Goal: Task Accomplishment & Management: Manage account settings

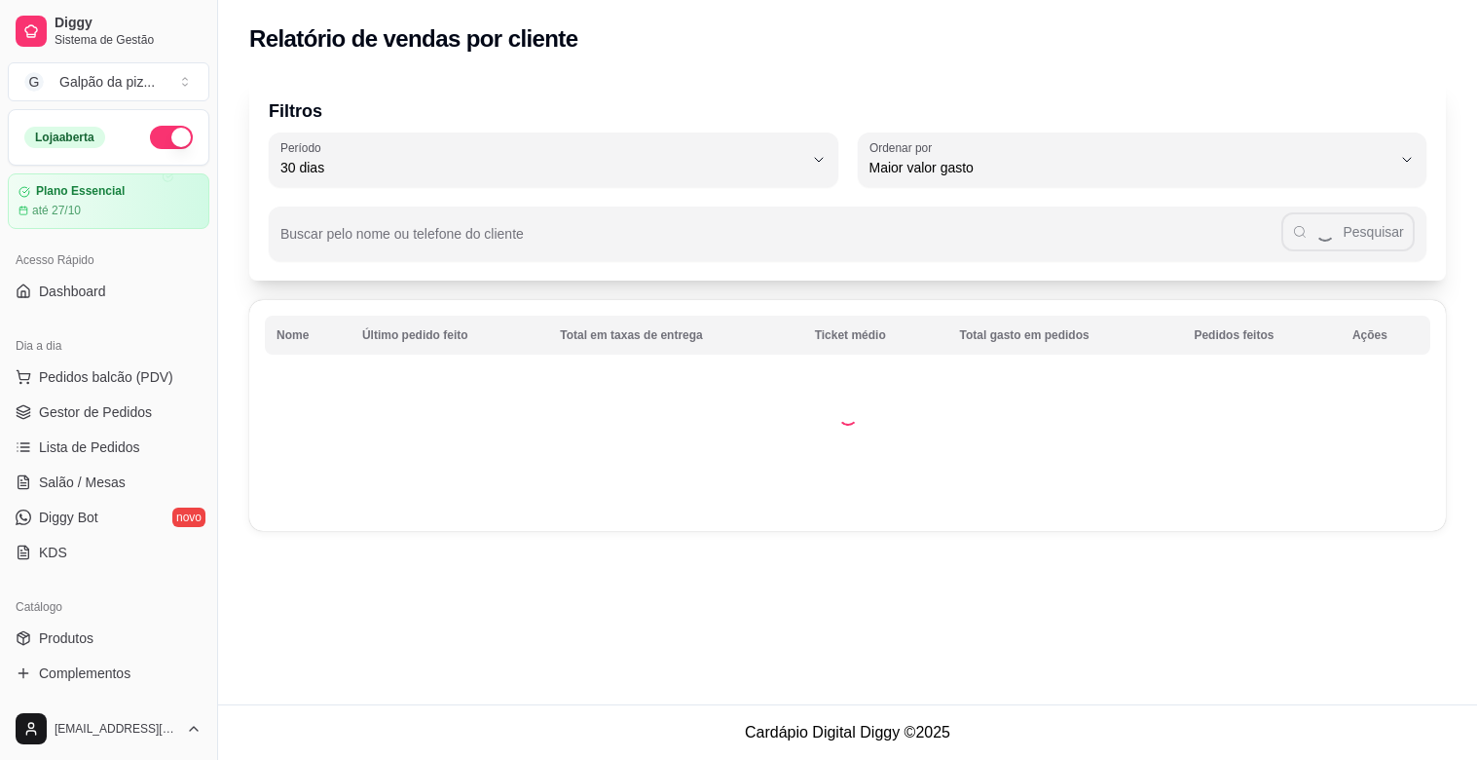
select select "30"
select select "HIGHEST_TOTAL_SPENT_WITH_ORDERS"
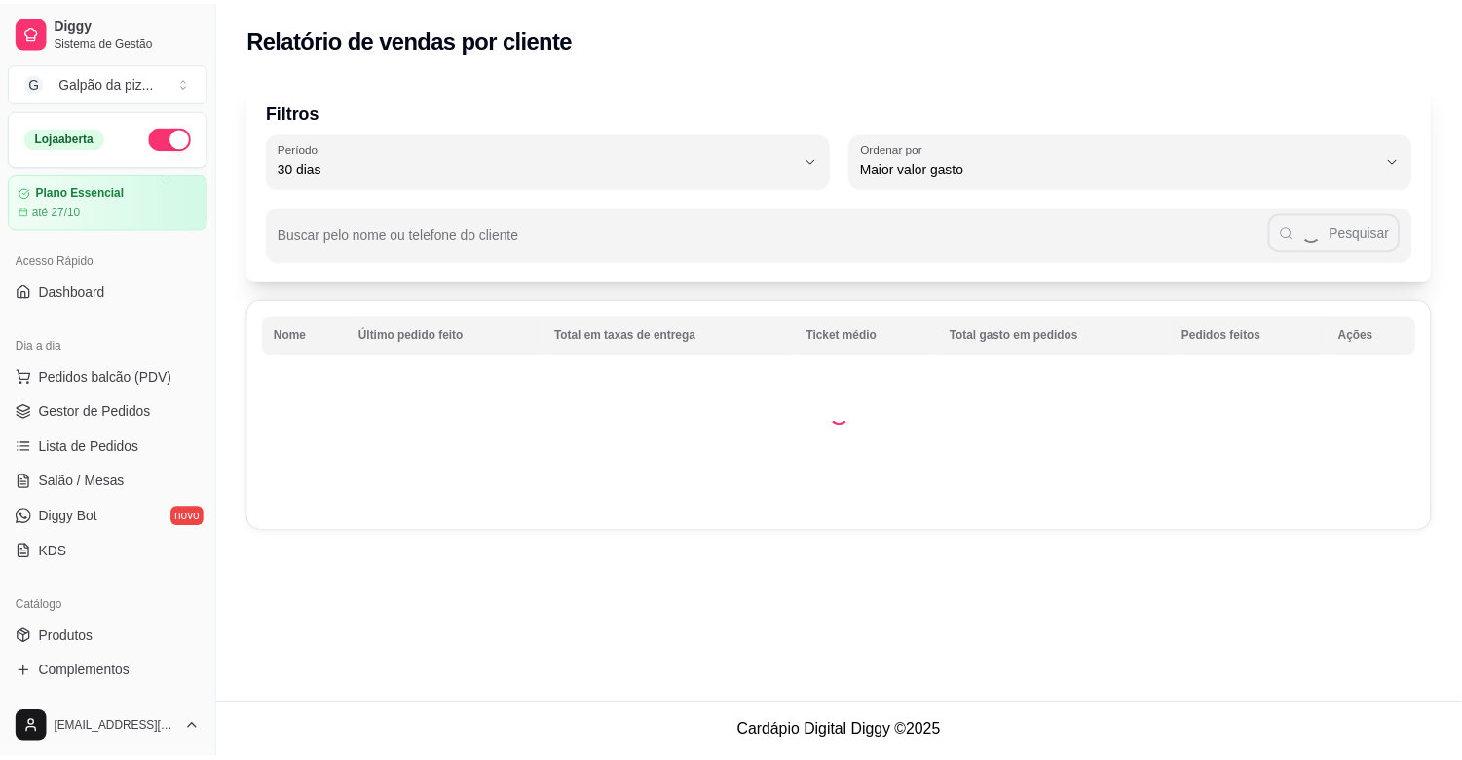
scroll to position [216, 0]
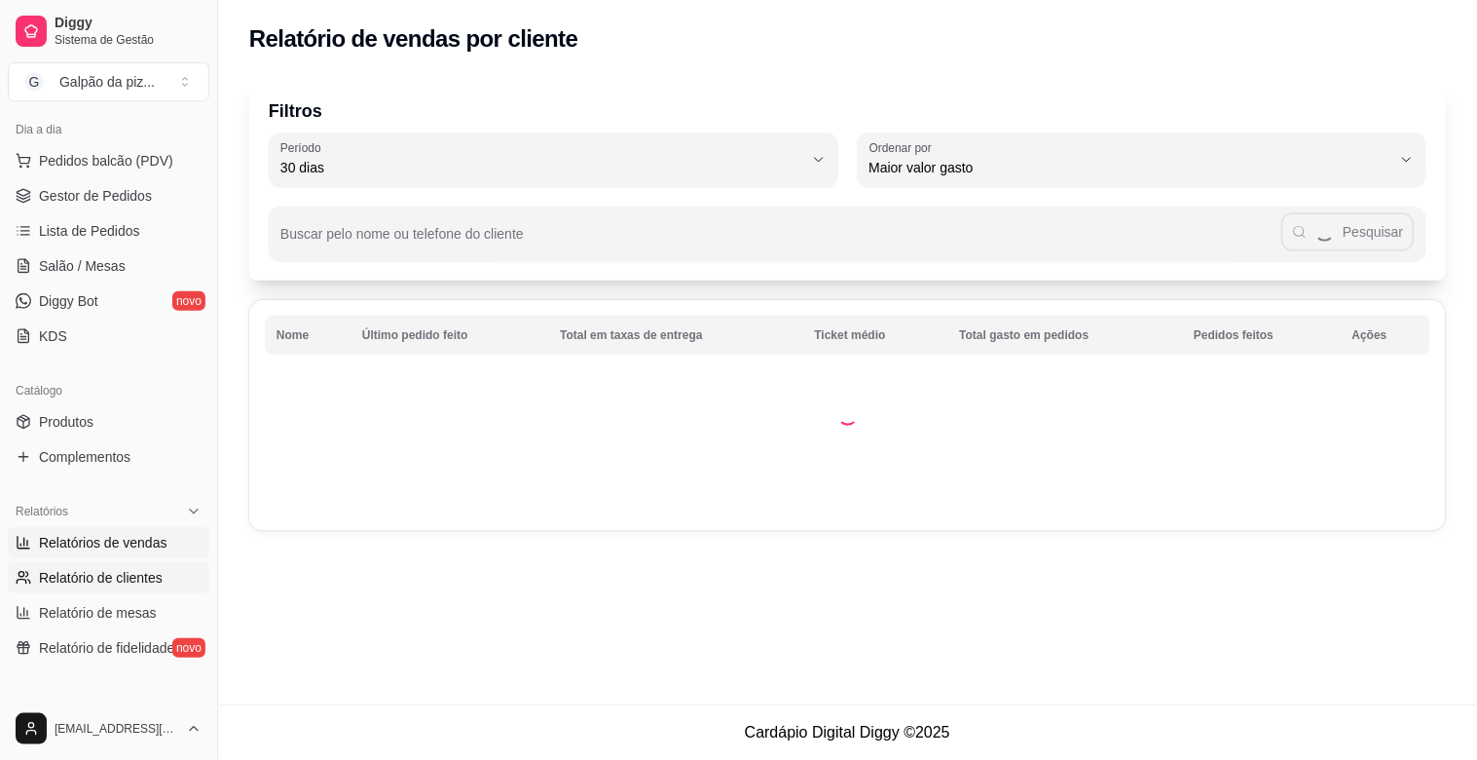
click at [141, 537] on span "Relatórios de vendas" at bounding box center [103, 542] width 129 height 19
select select "ALL"
select select "0"
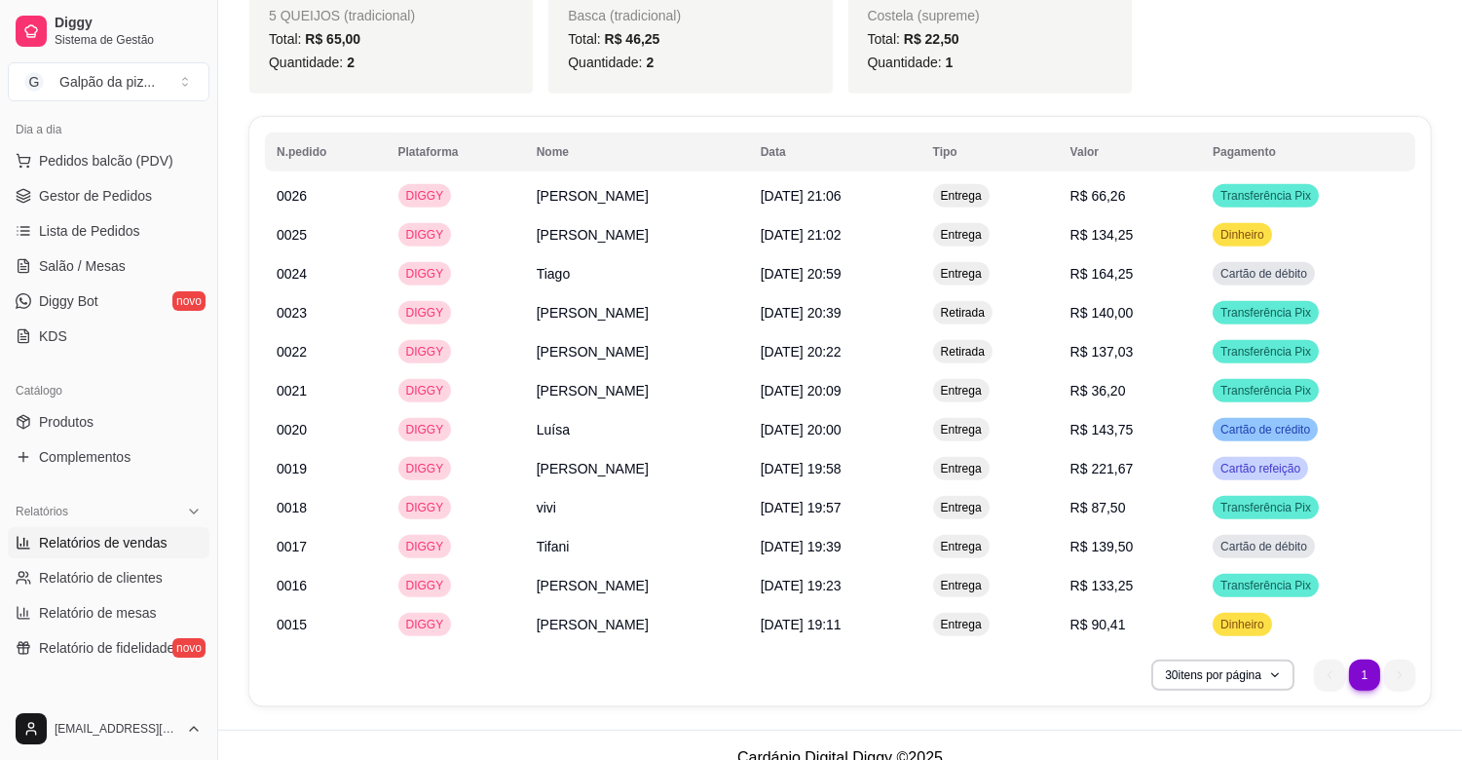
scroll to position [2152, 0]
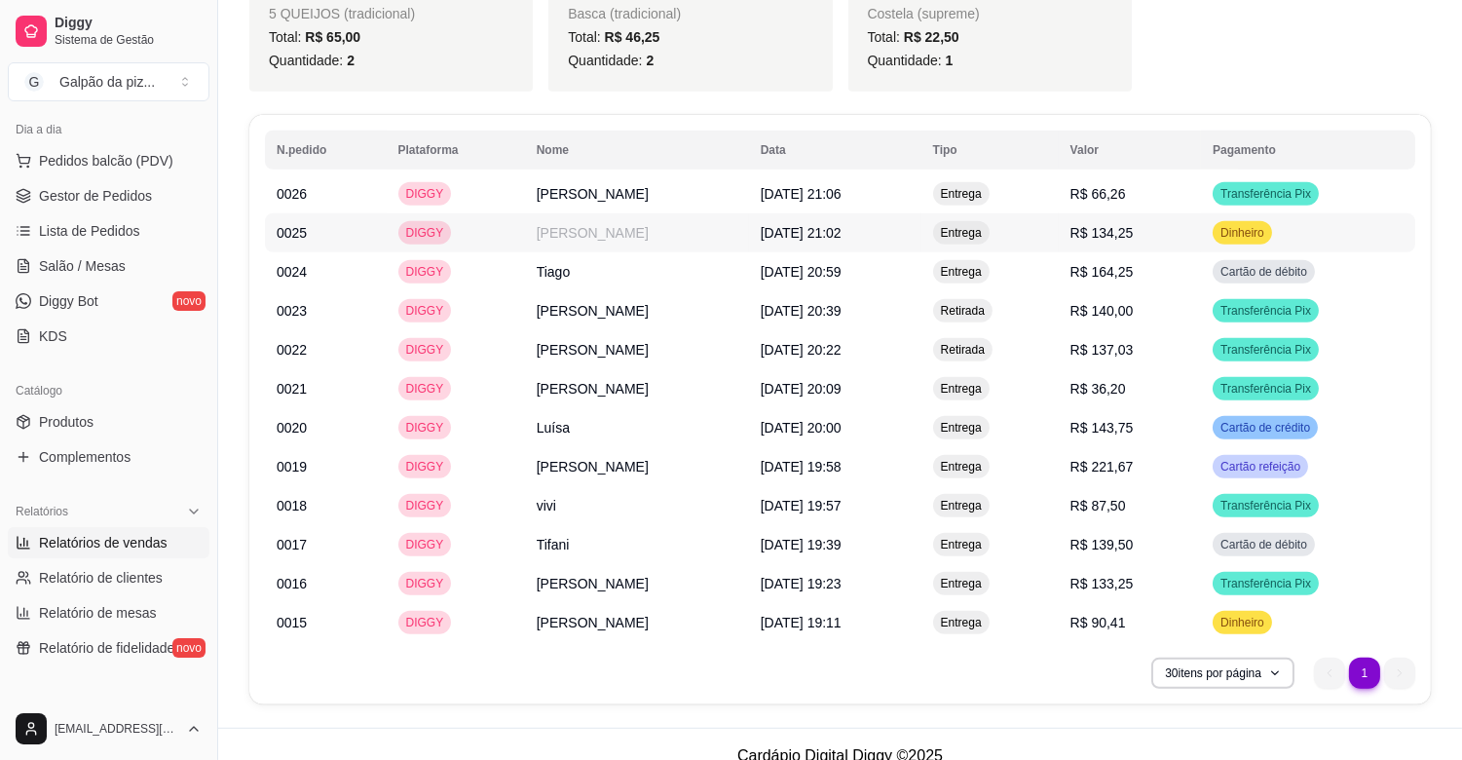
click at [782, 219] on td "[DATE] 21:02" at bounding box center [835, 232] width 172 height 39
click at [94, 232] on span "Lista de Pedidos" at bounding box center [89, 230] width 101 height 19
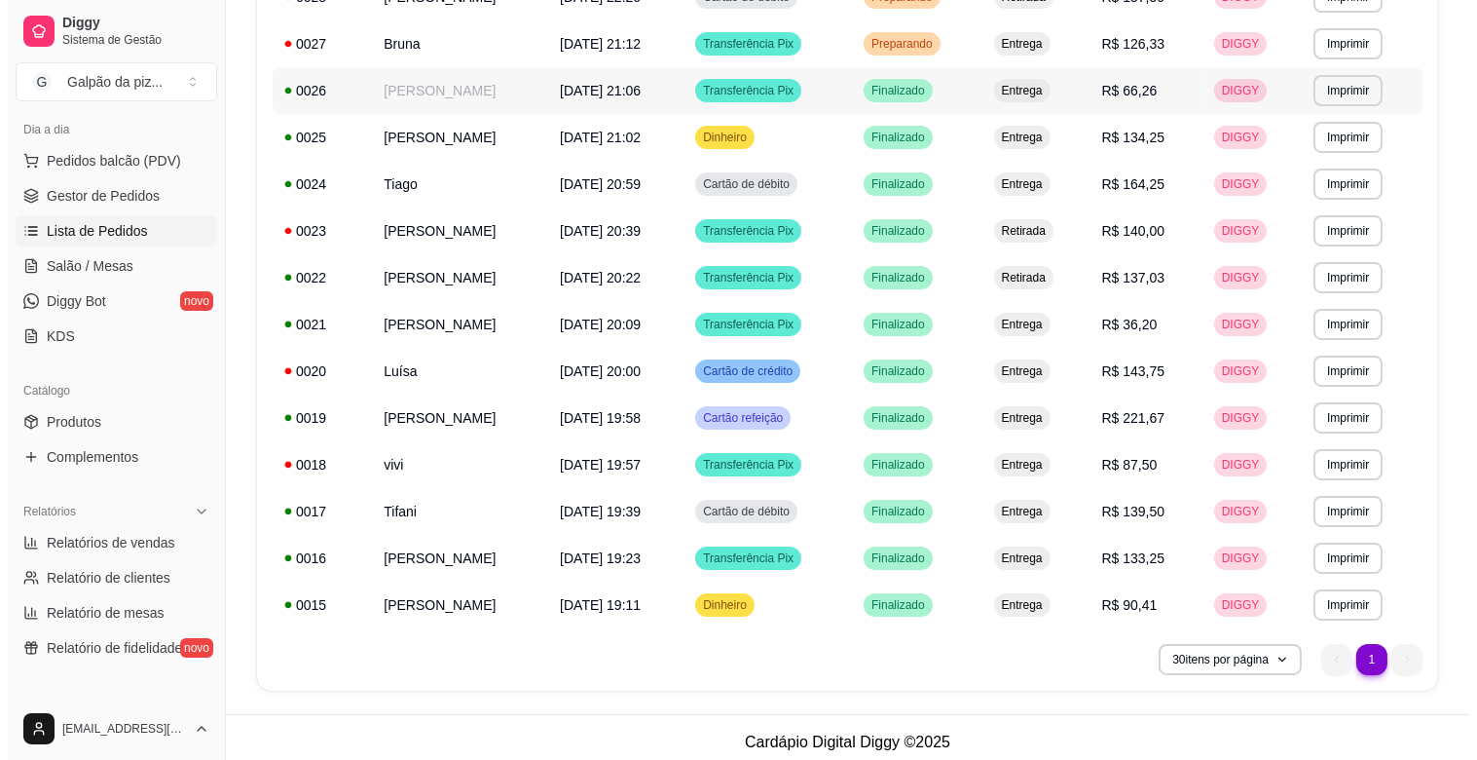
scroll to position [316, 0]
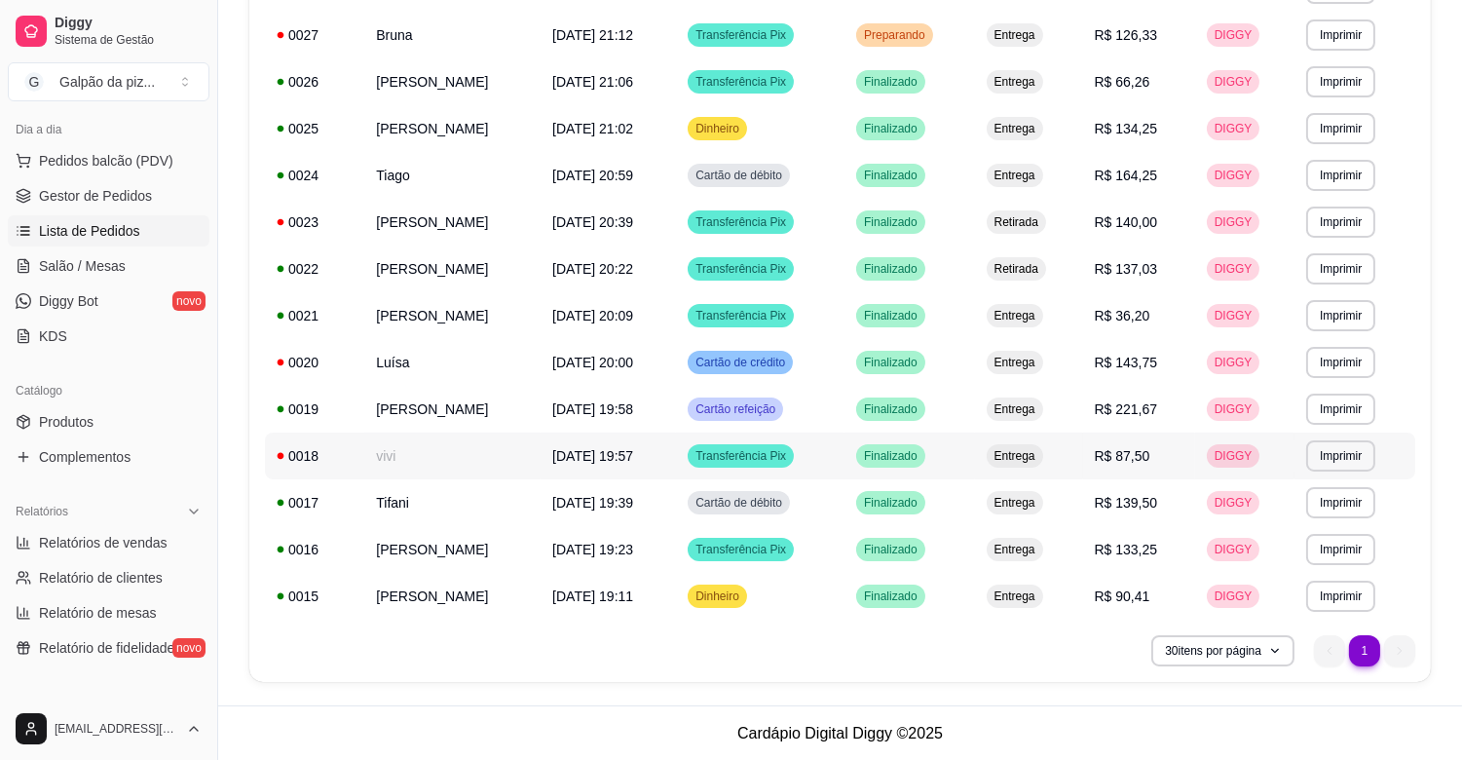
click at [461, 435] on td "vivi" at bounding box center [452, 455] width 176 height 47
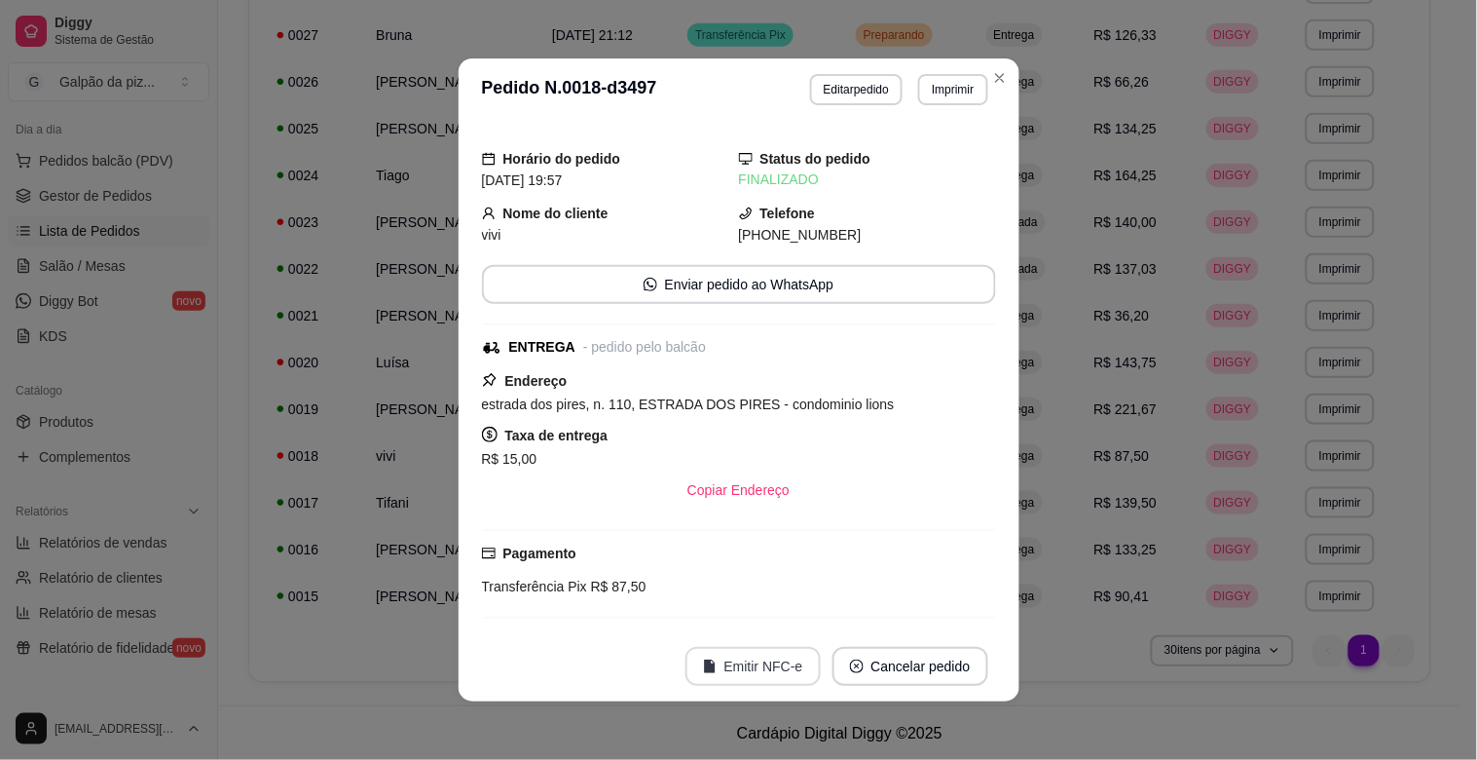
click at [752, 669] on button "Emitir NFC-e" at bounding box center [753, 666] width 135 height 39
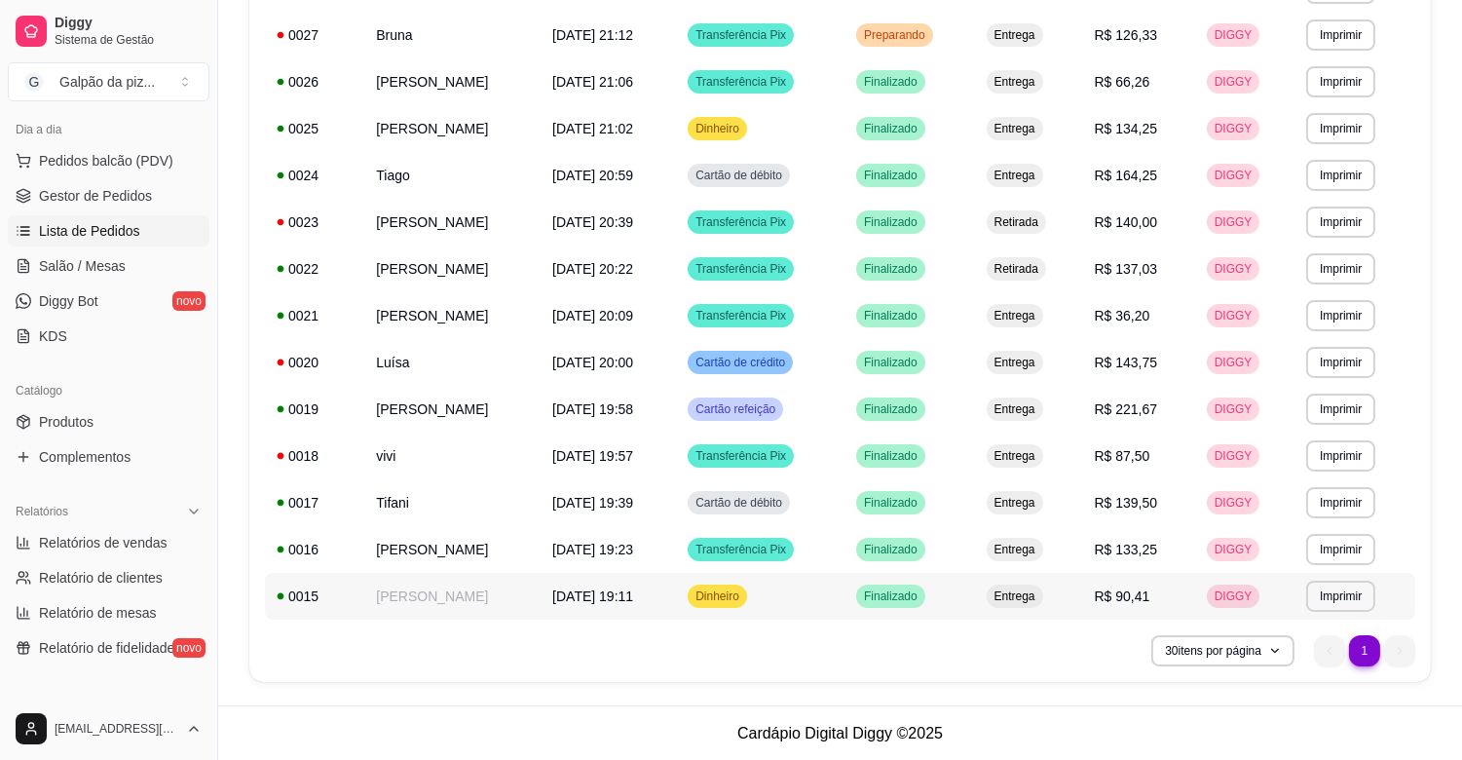
click at [493, 598] on td "[PERSON_NAME]" at bounding box center [452, 596] width 176 height 47
click at [464, 599] on td "[PERSON_NAME]" at bounding box center [452, 596] width 176 height 47
click at [467, 549] on td "[PERSON_NAME]" at bounding box center [452, 549] width 176 height 47
click at [483, 499] on td "Tifani" at bounding box center [452, 502] width 176 height 47
click at [498, 392] on td "[PERSON_NAME]" at bounding box center [452, 409] width 176 height 47
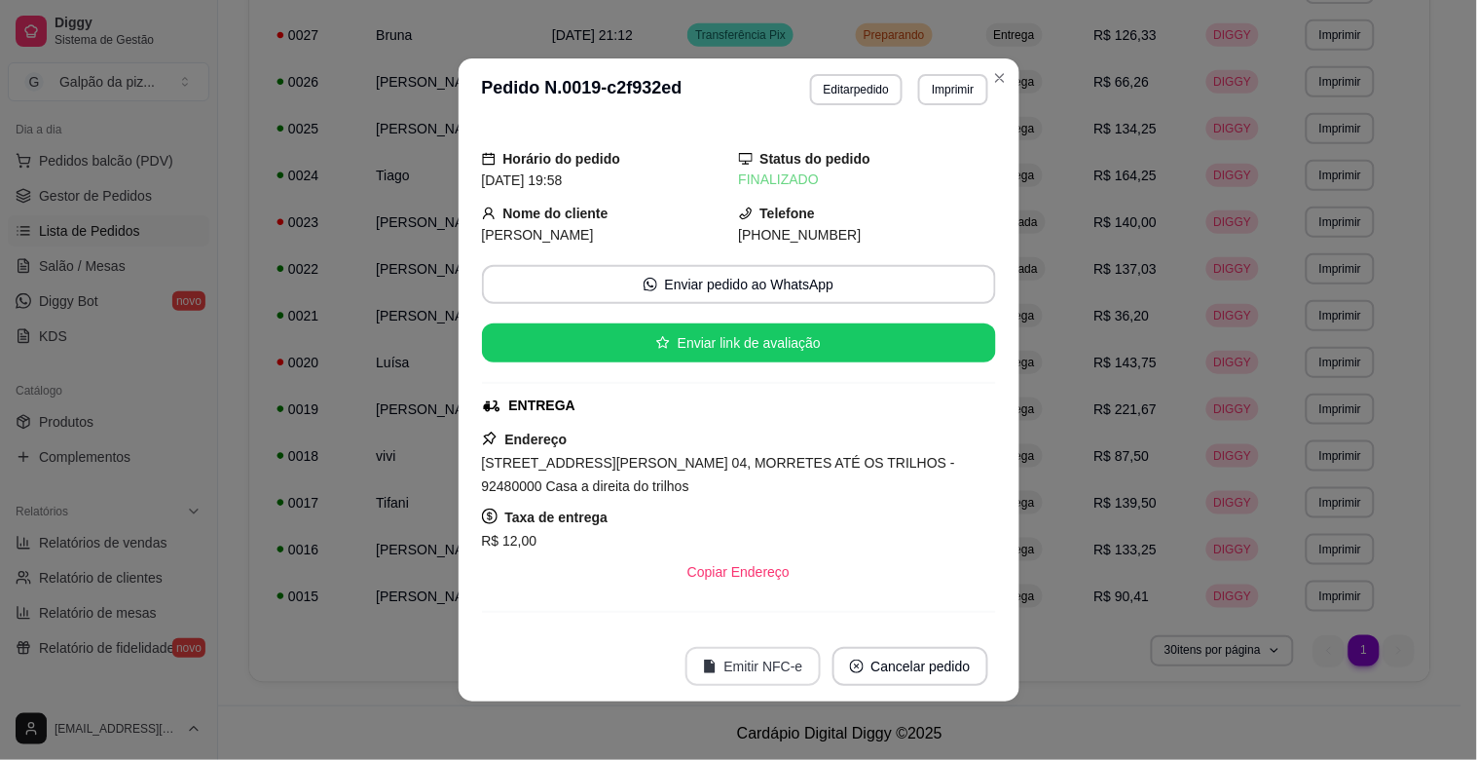
click at [733, 662] on button "Emitir NFC-e" at bounding box center [753, 666] width 135 height 39
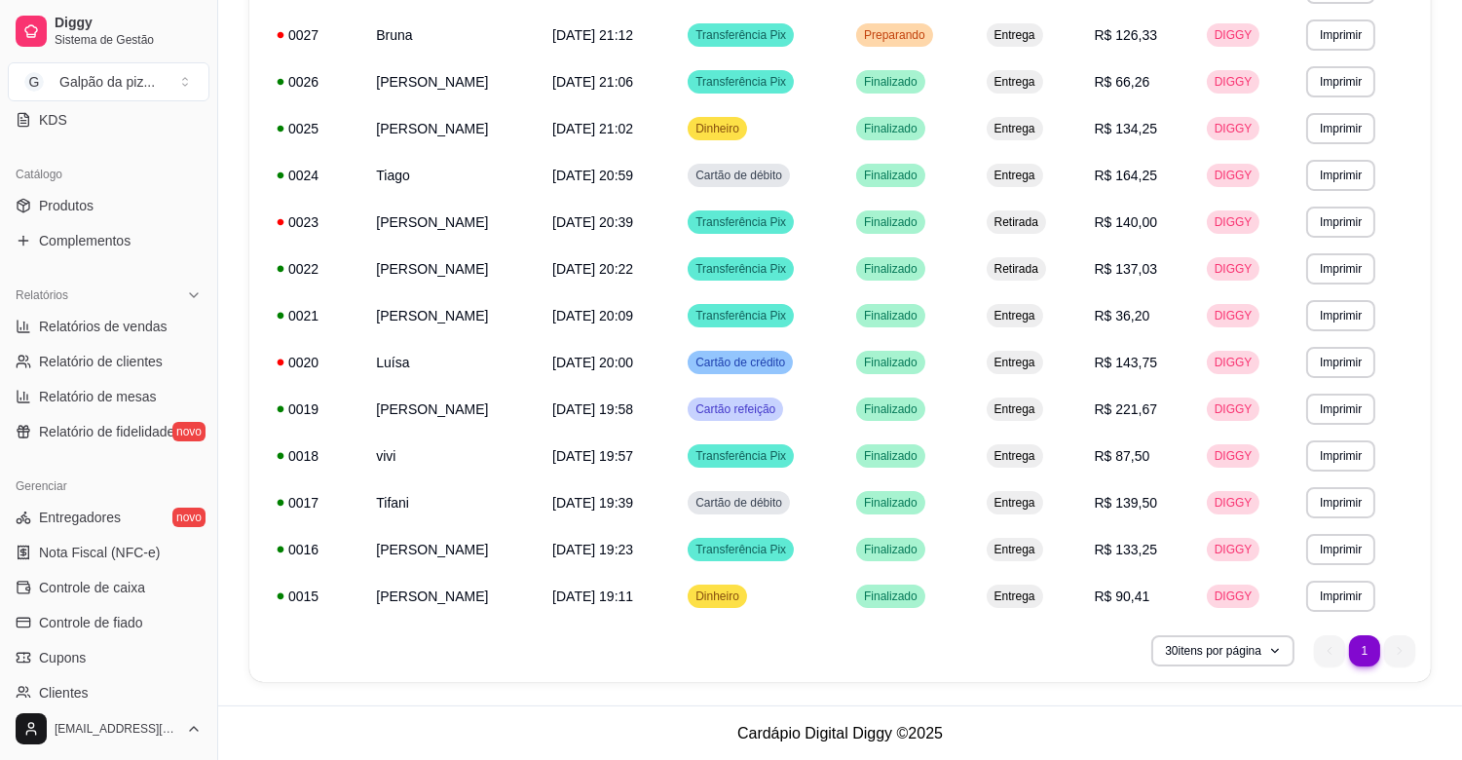
scroll to position [540, 0]
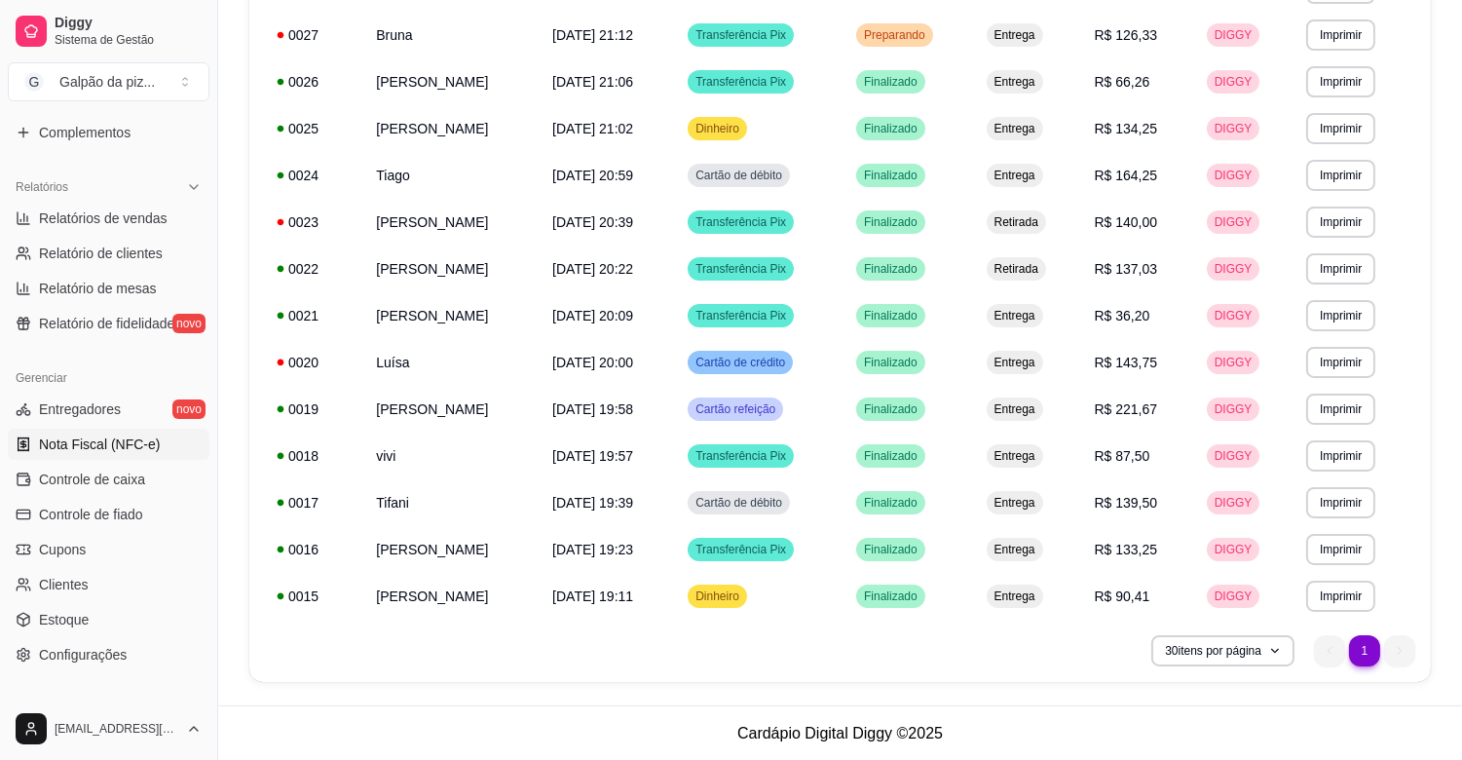
click at [114, 448] on span "Nota Fiscal (NFC-e)" at bounding box center [99, 443] width 121 height 19
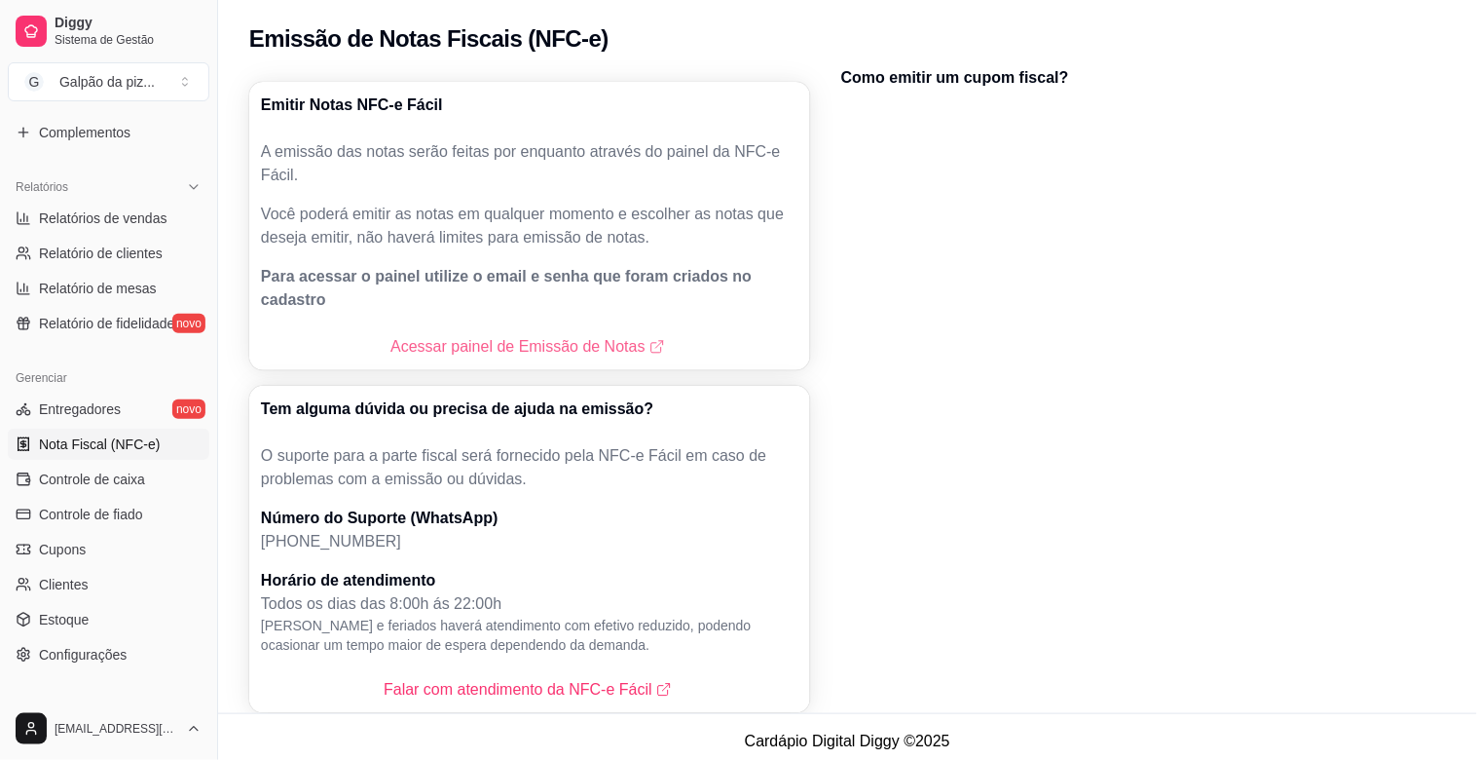
click at [503, 335] on link "Acessar painel de Emissão de Notas" at bounding box center [530, 346] width 278 height 23
click at [559, 335] on link "Acessar painel de Emissão de Notas" at bounding box center [530, 346] width 278 height 23
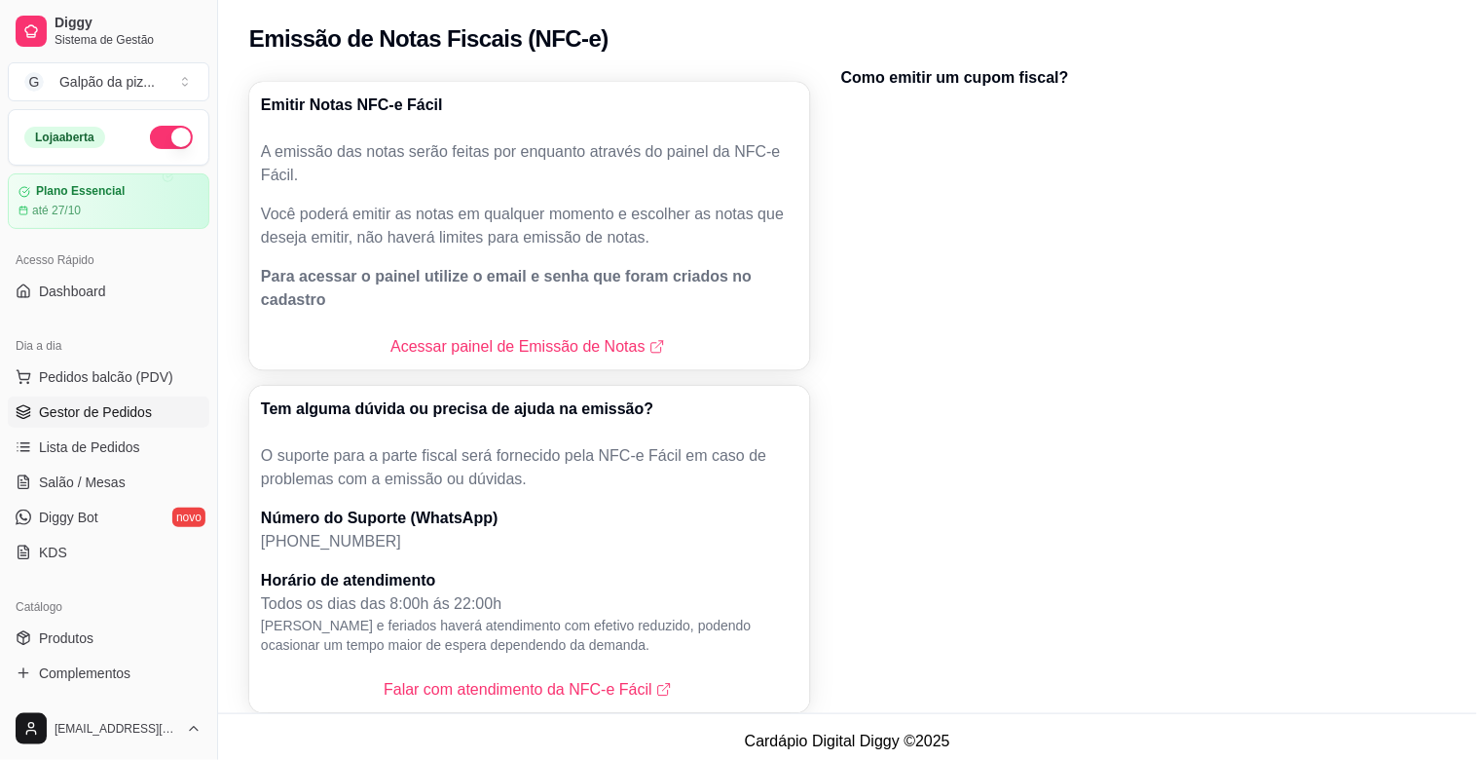
click at [103, 411] on span "Gestor de Pedidos" at bounding box center [95, 411] width 113 height 19
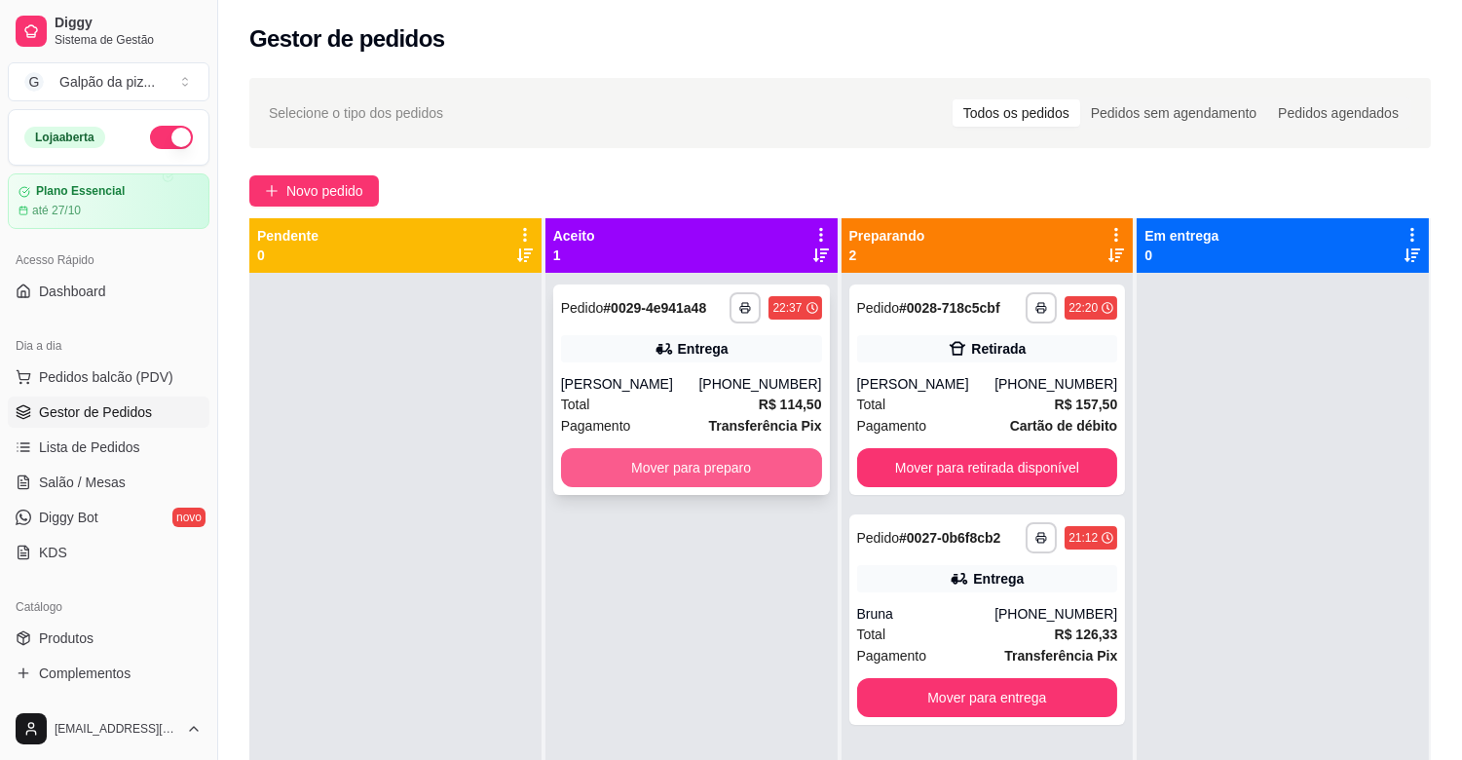
click at [646, 468] on button "Mover para preparo" at bounding box center [691, 467] width 261 height 39
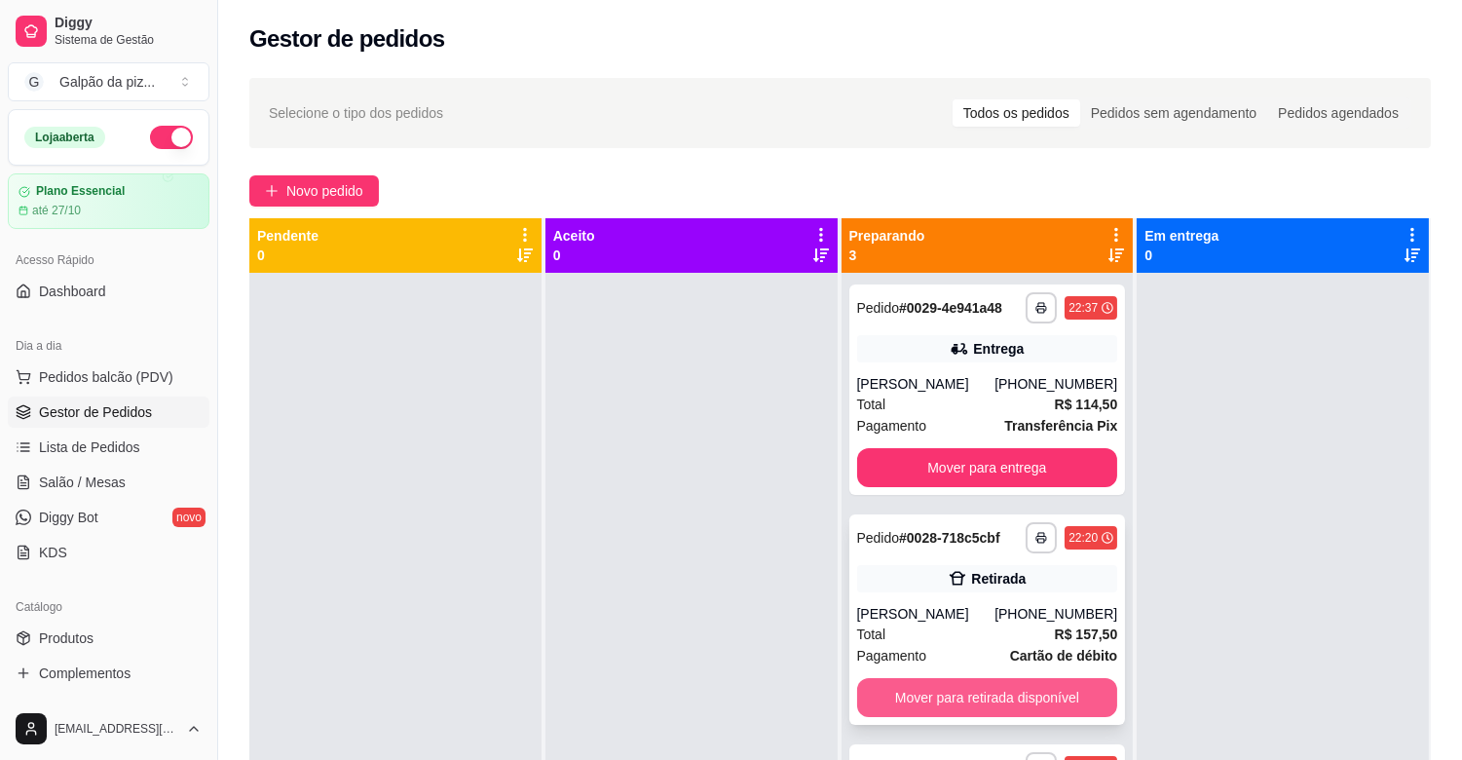
click at [968, 702] on button "Mover para retirada disponível" at bounding box center [987, 697] width 261 height 39
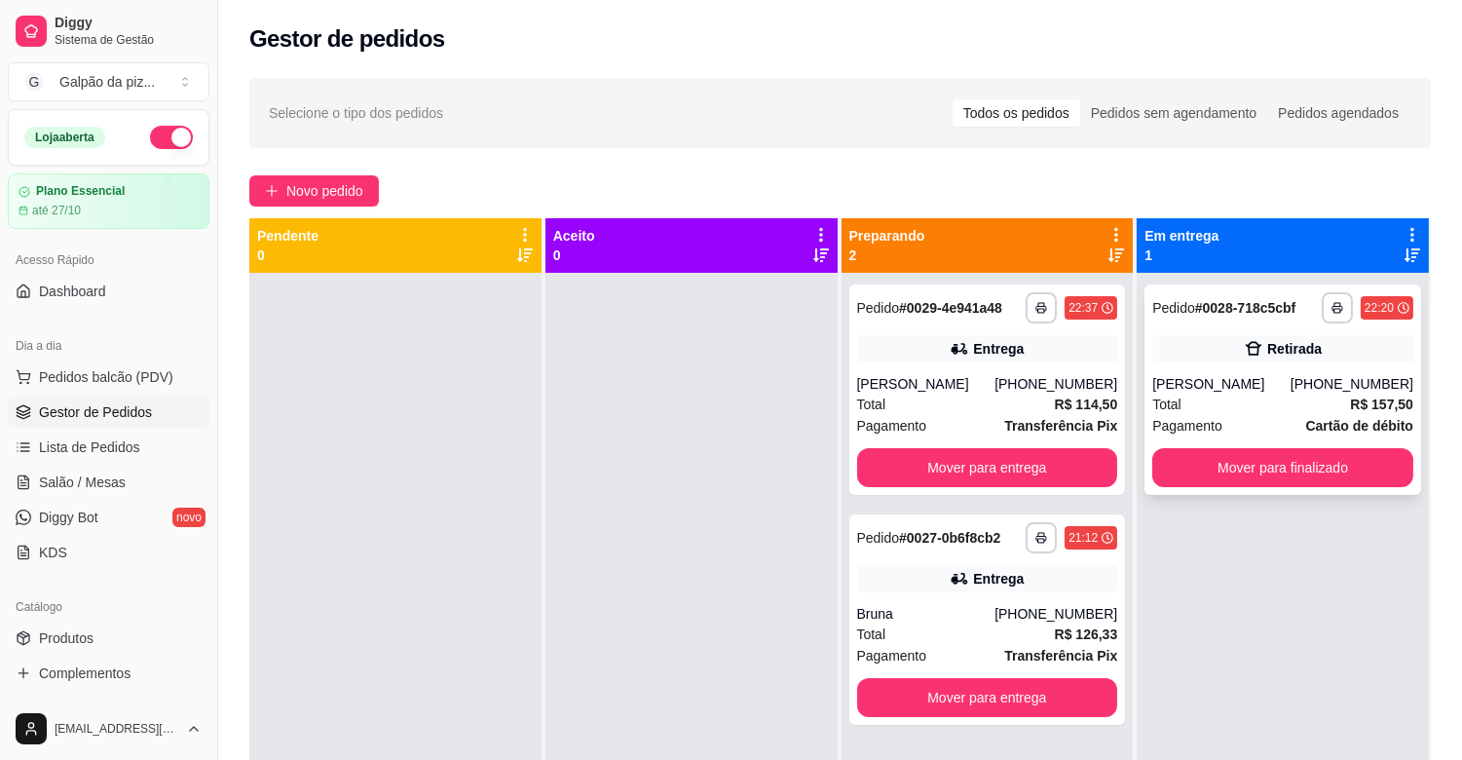
click at [1257, 386] on div "[PERSON_NAME]" at bounding box center [1221, 383] width 138 height 19
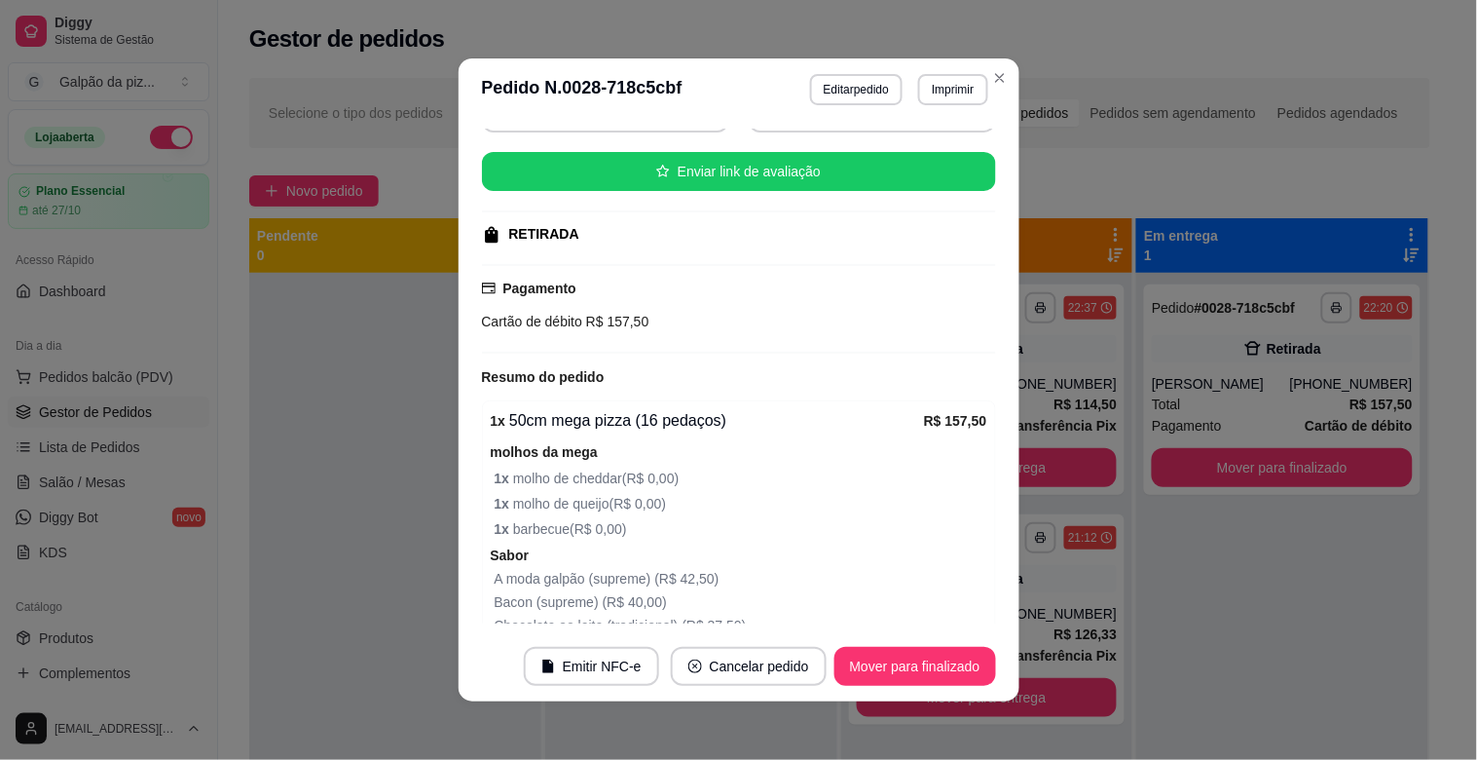
scroll to position [459, 0]
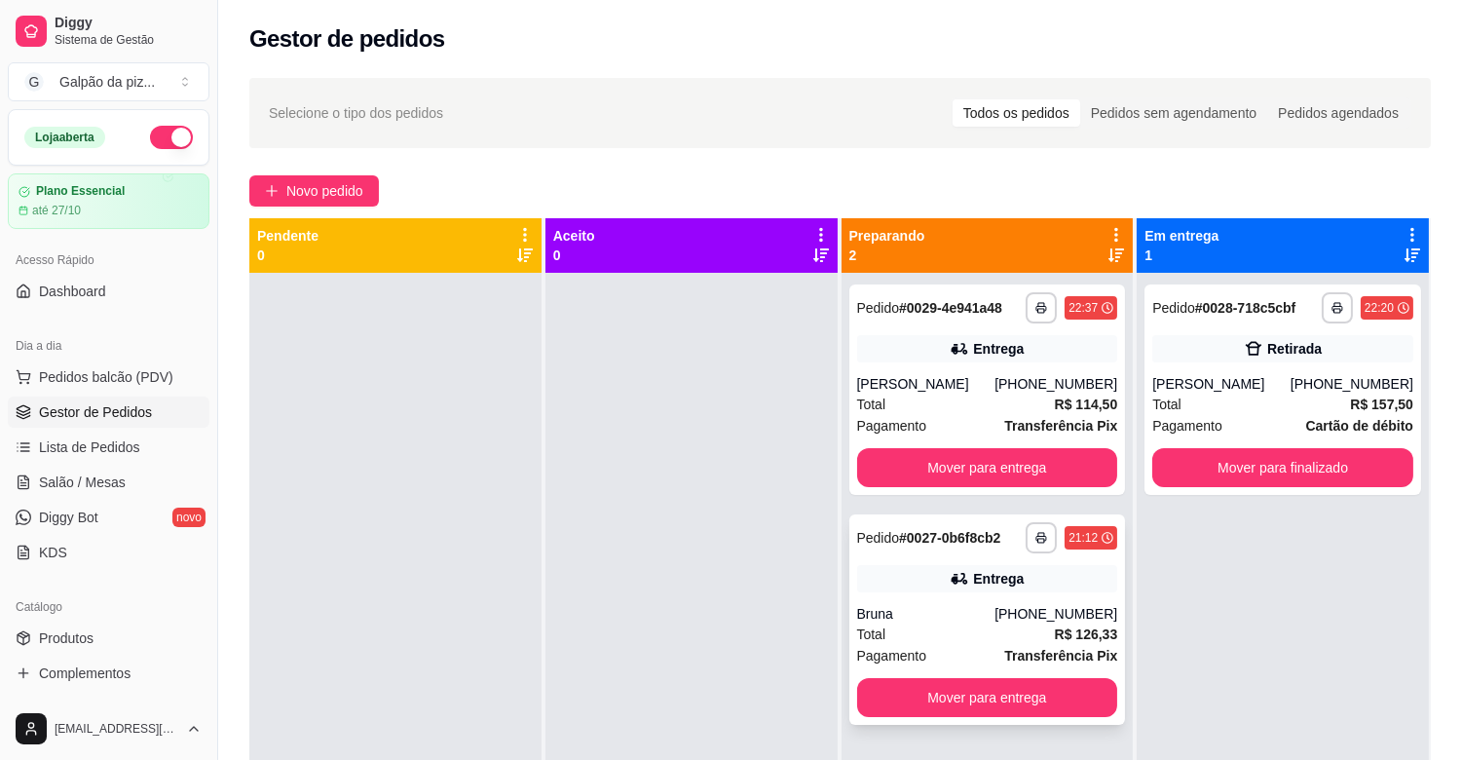
click at [959, 617] on div "Bruna" at bounding box center [926, 613] width 138 height 19
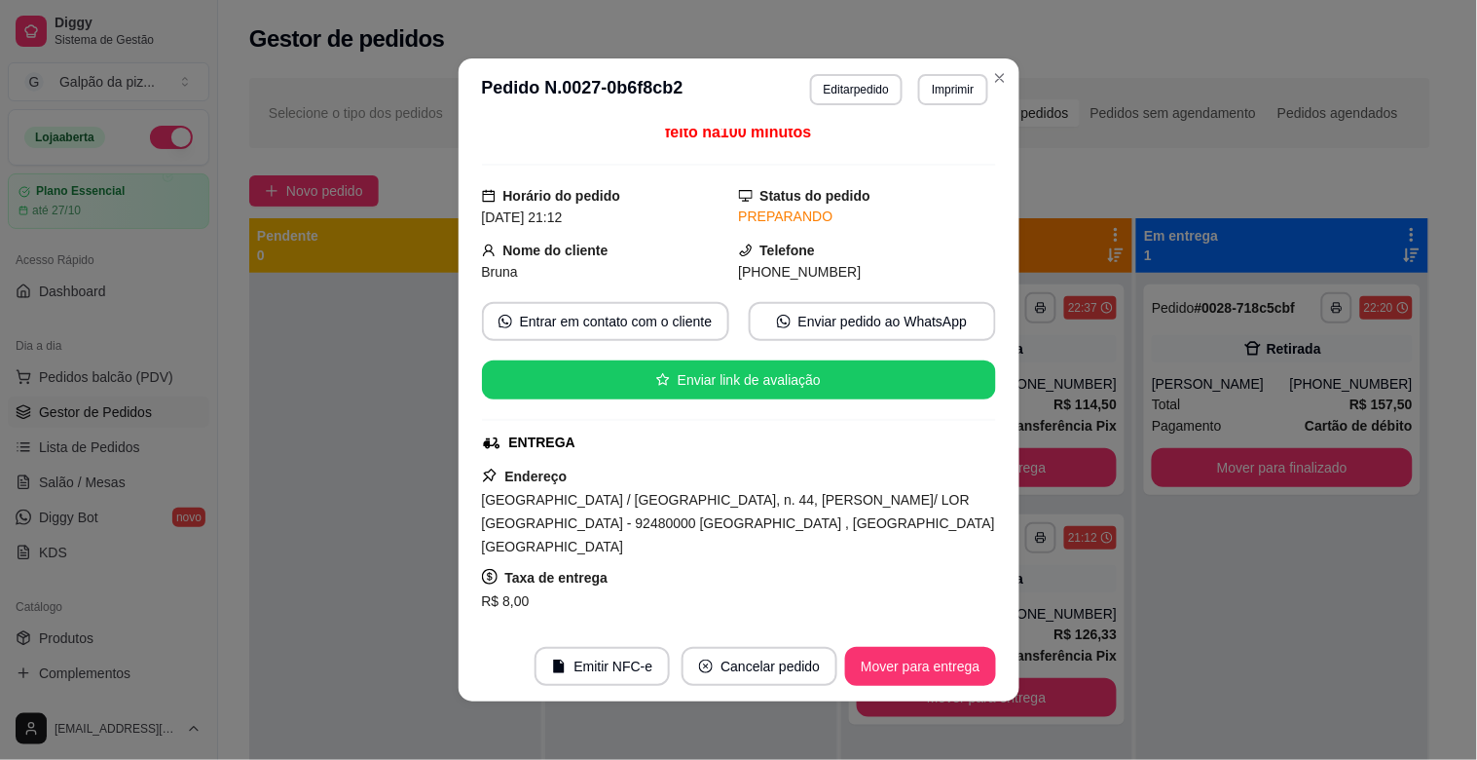
scroll to position [0, 0]
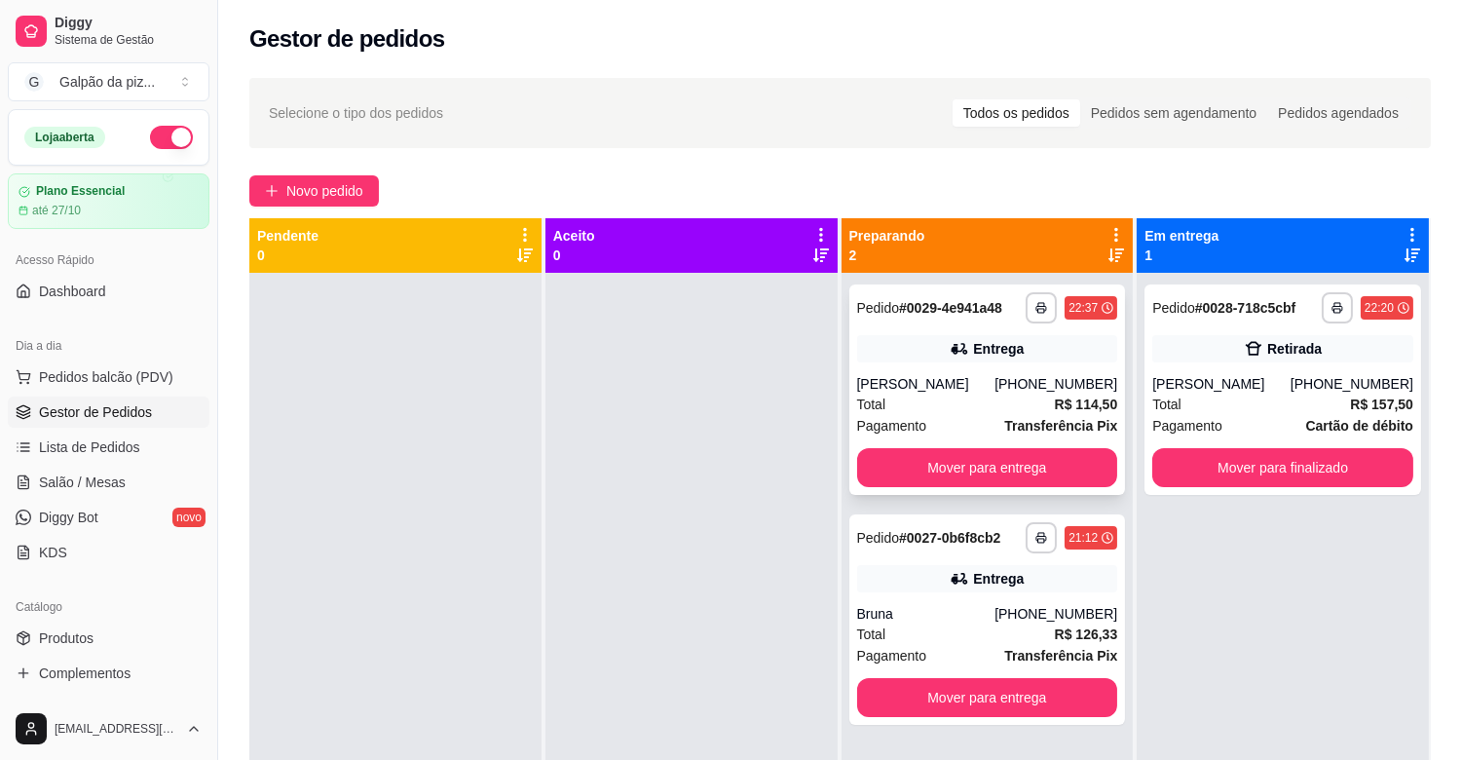
click at [929, 377] on div "[PERSON_NAME]" at bounding box center [926, 383] width 138 height 19
click at [993, 670] on div "**********" at bounding box center [987, 619] width 277 height 210
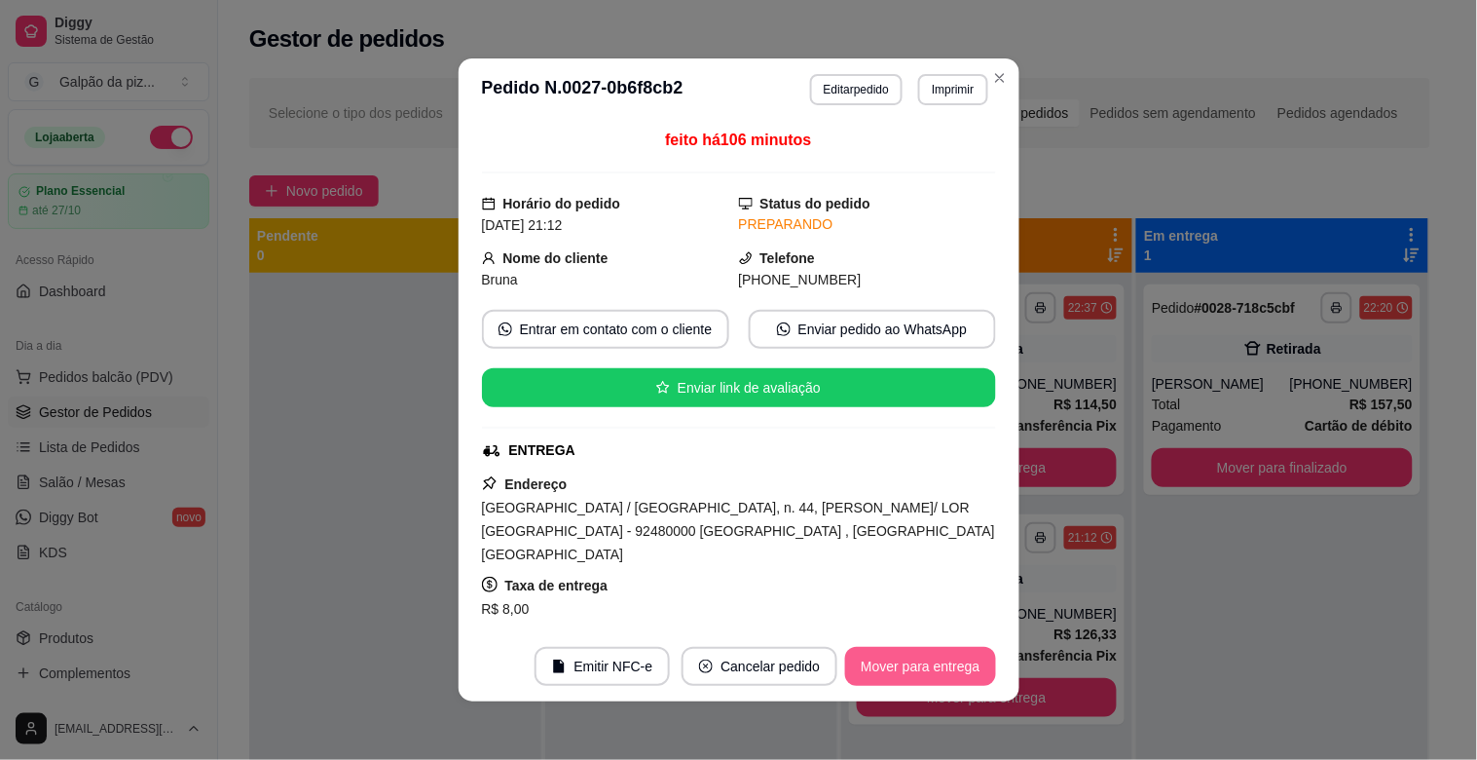
click at [906, 663] on button "Mover para entrega" at bounding box center [920, 666] width 150 height 39
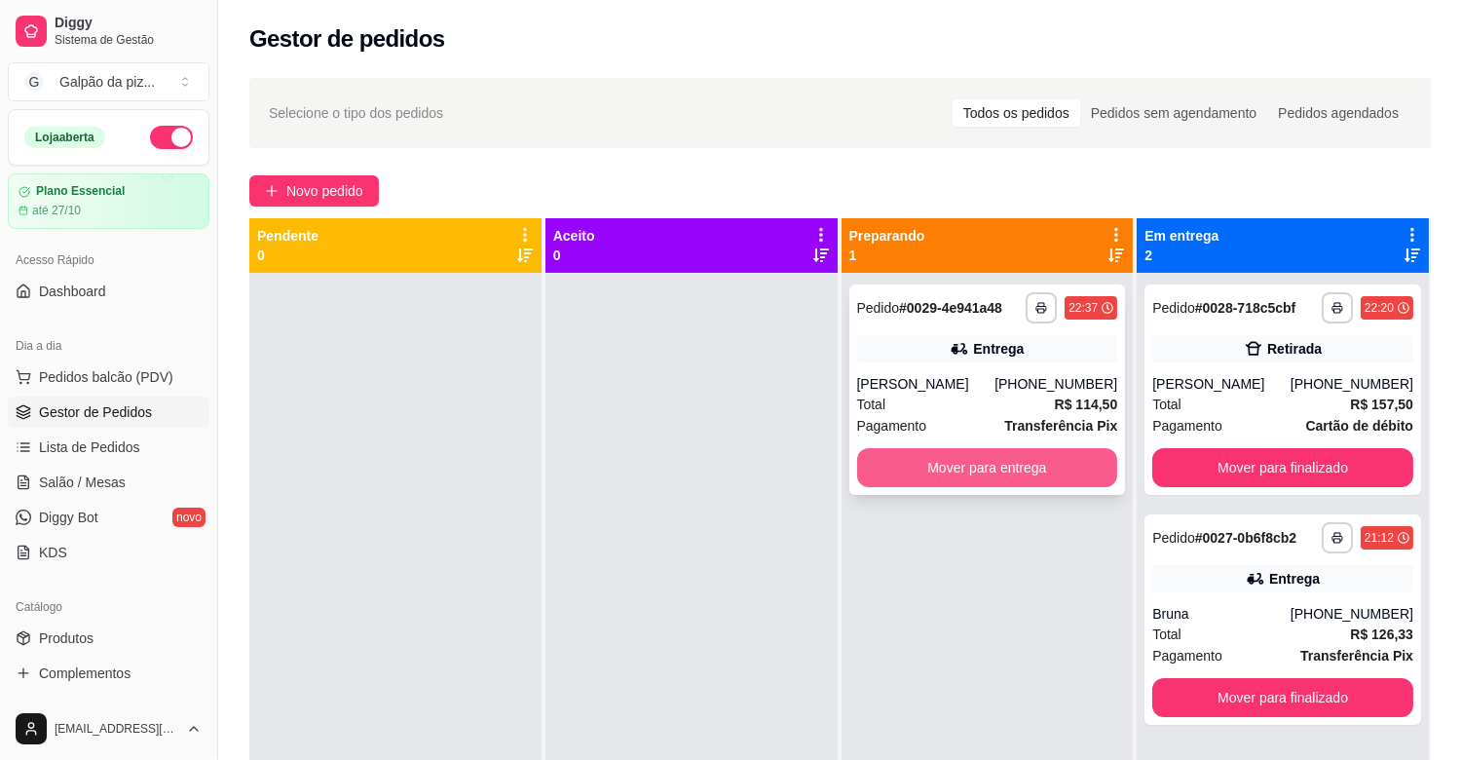
click at [961, 464] on button "Mover para entrega" at bounding box center [987, 467] width 261 height 39
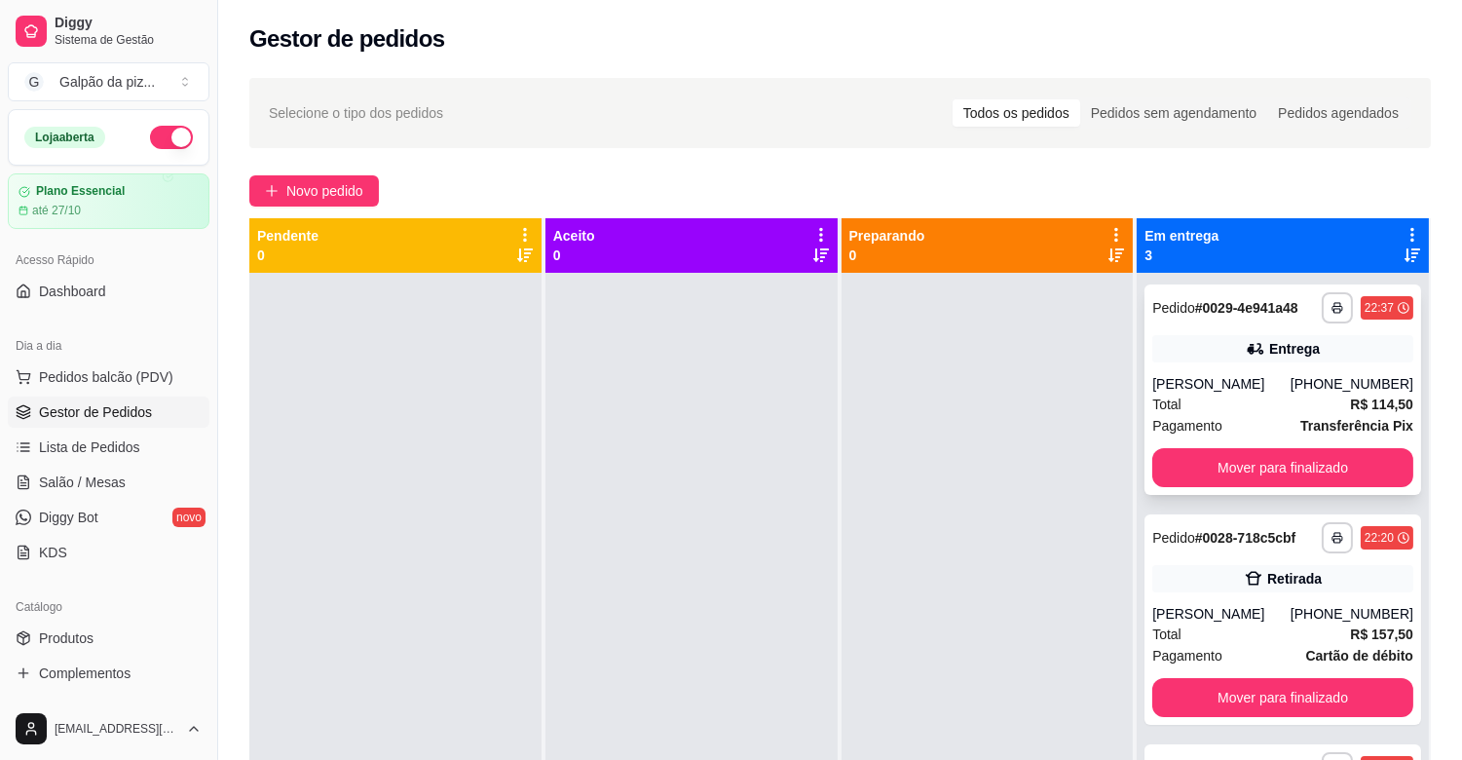
click at [1243, 391] on div "[PERSON_NAME]" at bounding box center [1221, 383] width 138 height 19
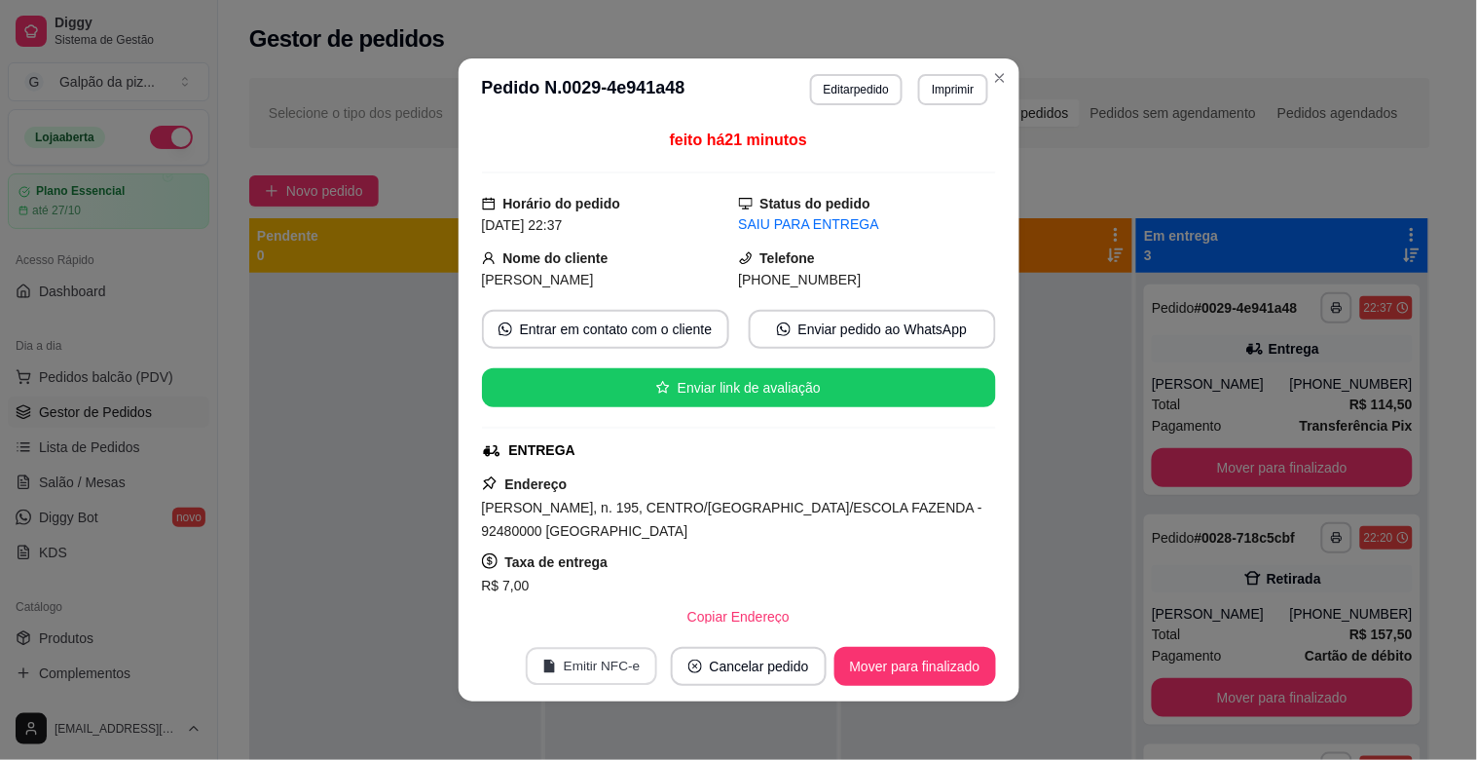
click at [628, 672] on button "Emitir NFC-e" at bounding box center [591, 667] width 131 height 38
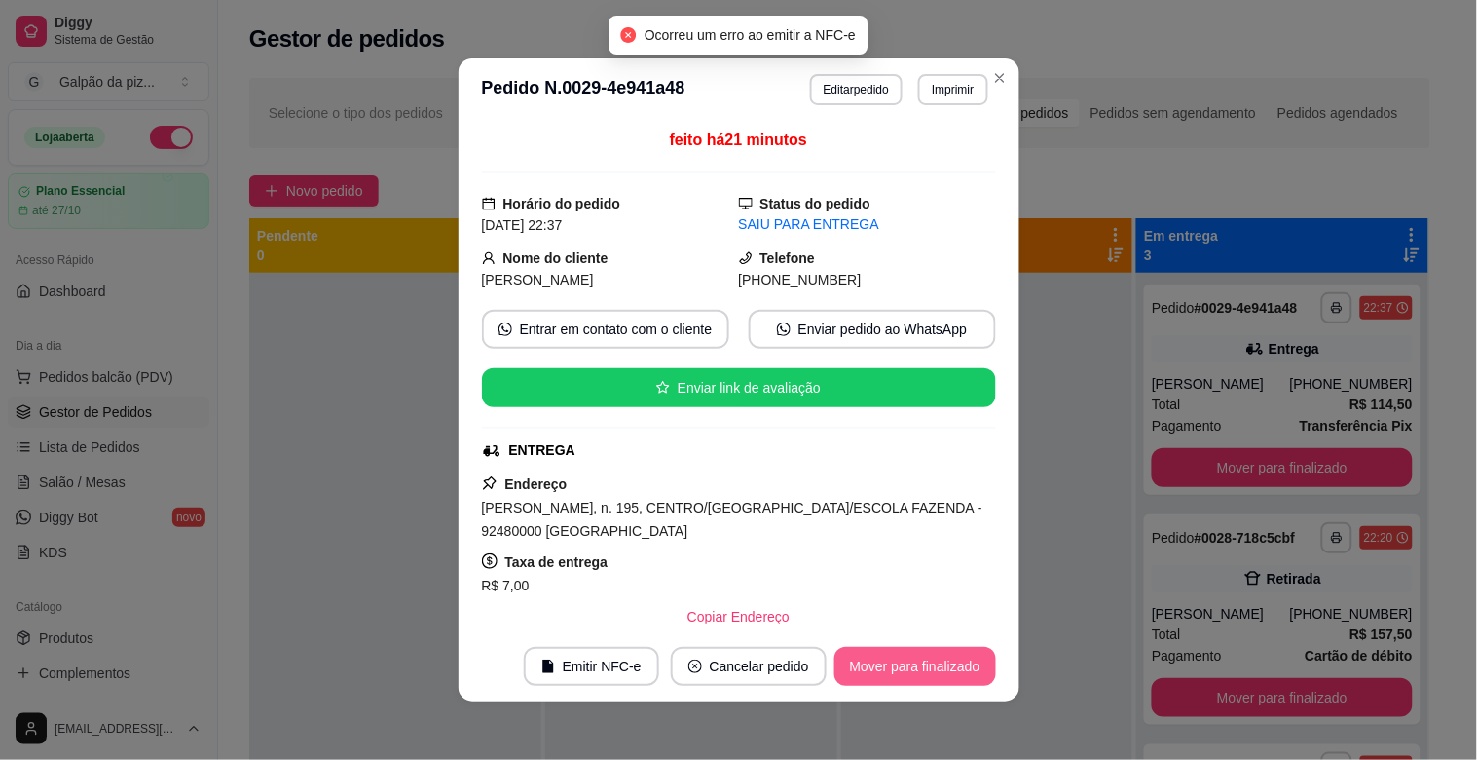
click at [923, 665] on button "Mover para finalizado" at bounding box center [916, 666] width 162 height 39
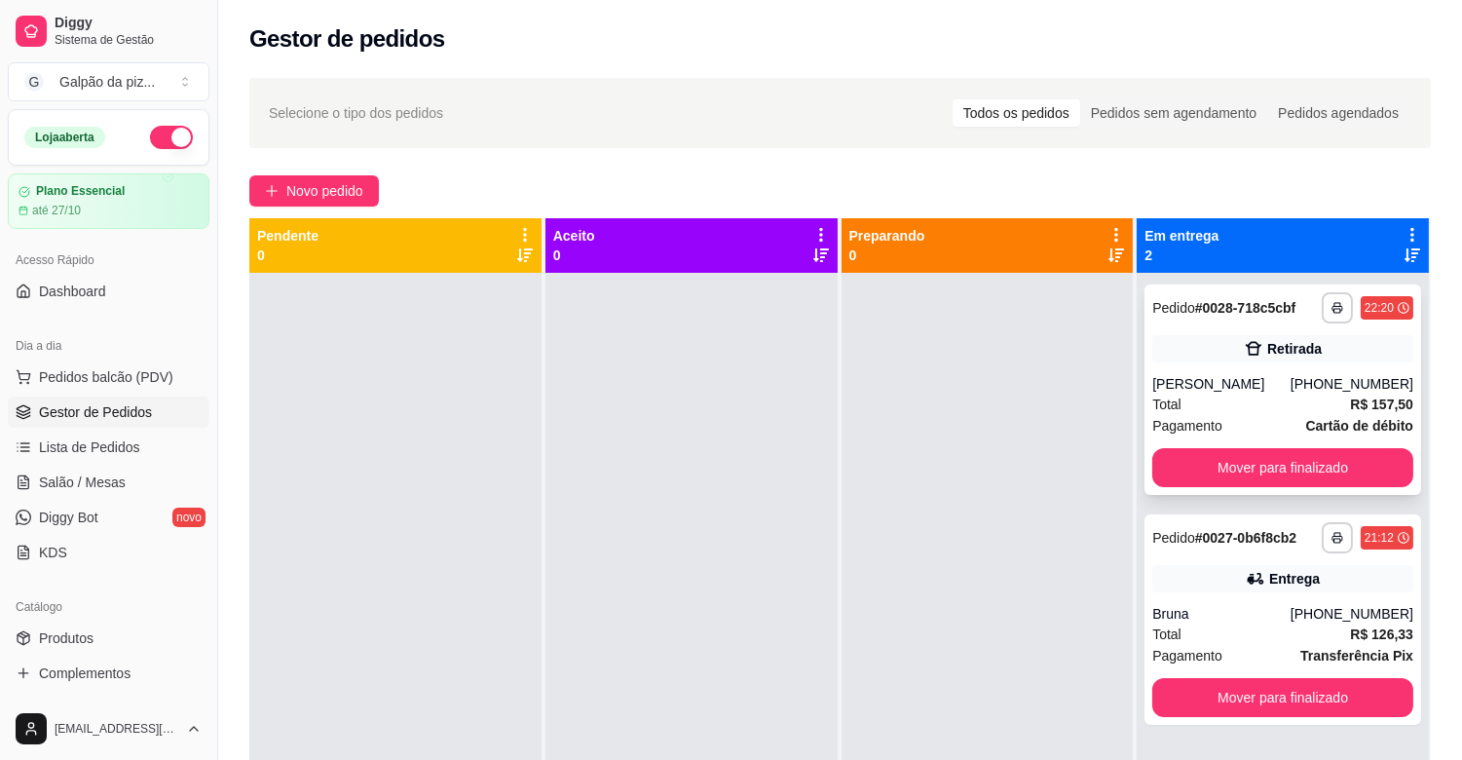
click at [1205, 392] on div "[PERSON_NAME]" at bounding box center [1221, 383] width 138 height 19
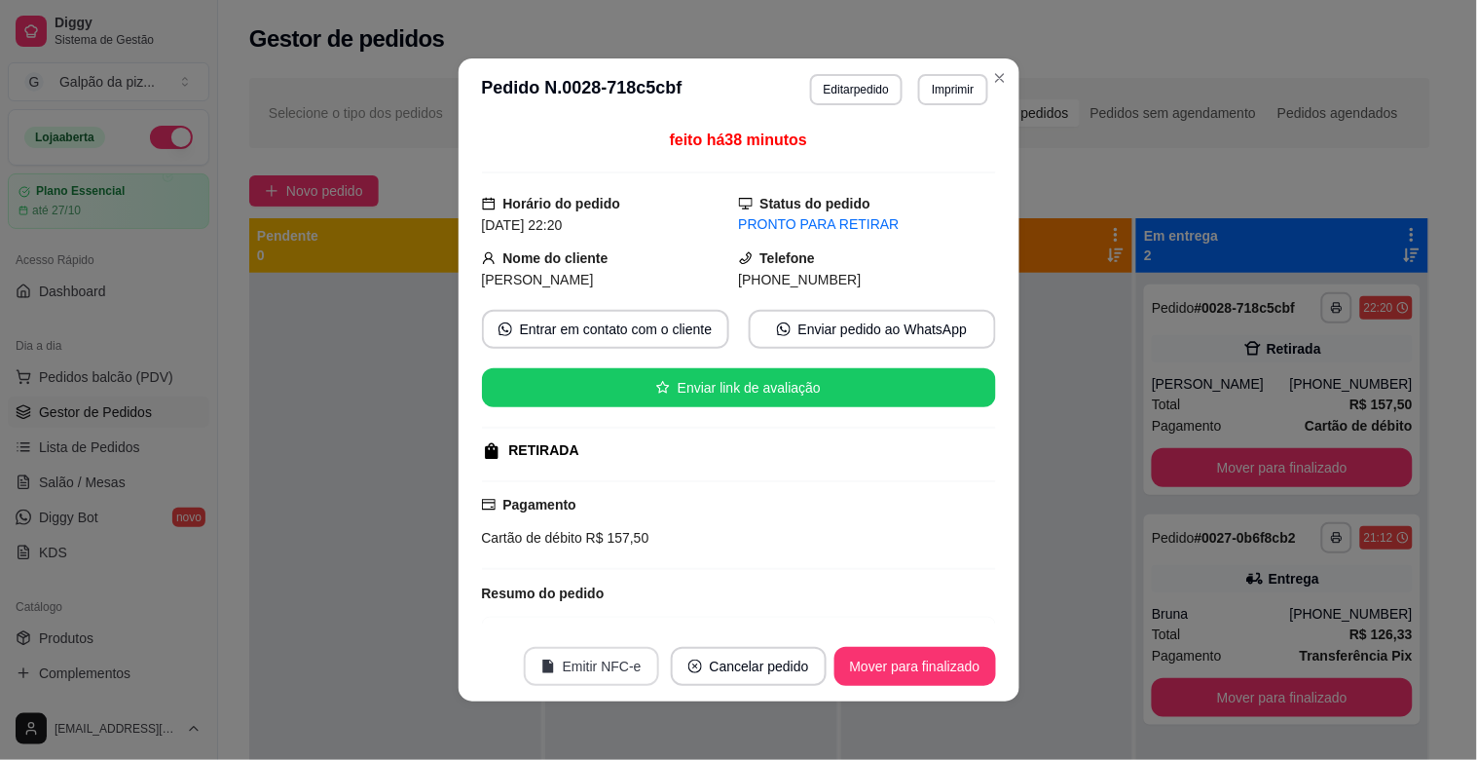
click at [582, 664] on button "Emitir NFC-e" at bounding box center [591, 666] width 135 height 39
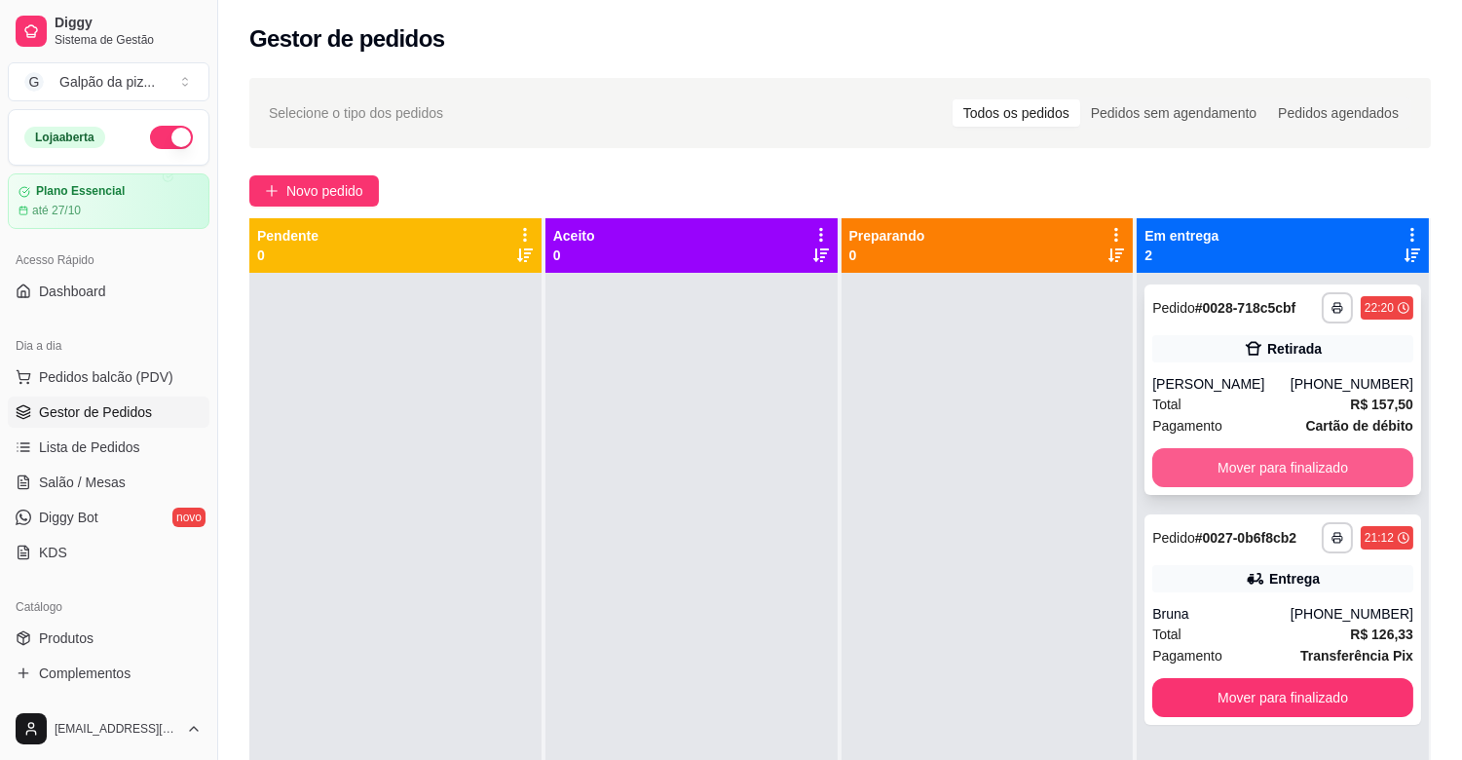
click at [1199, 465] on button "Mover para finalizado" at bounding box center [1282, 467] width 261 height 39
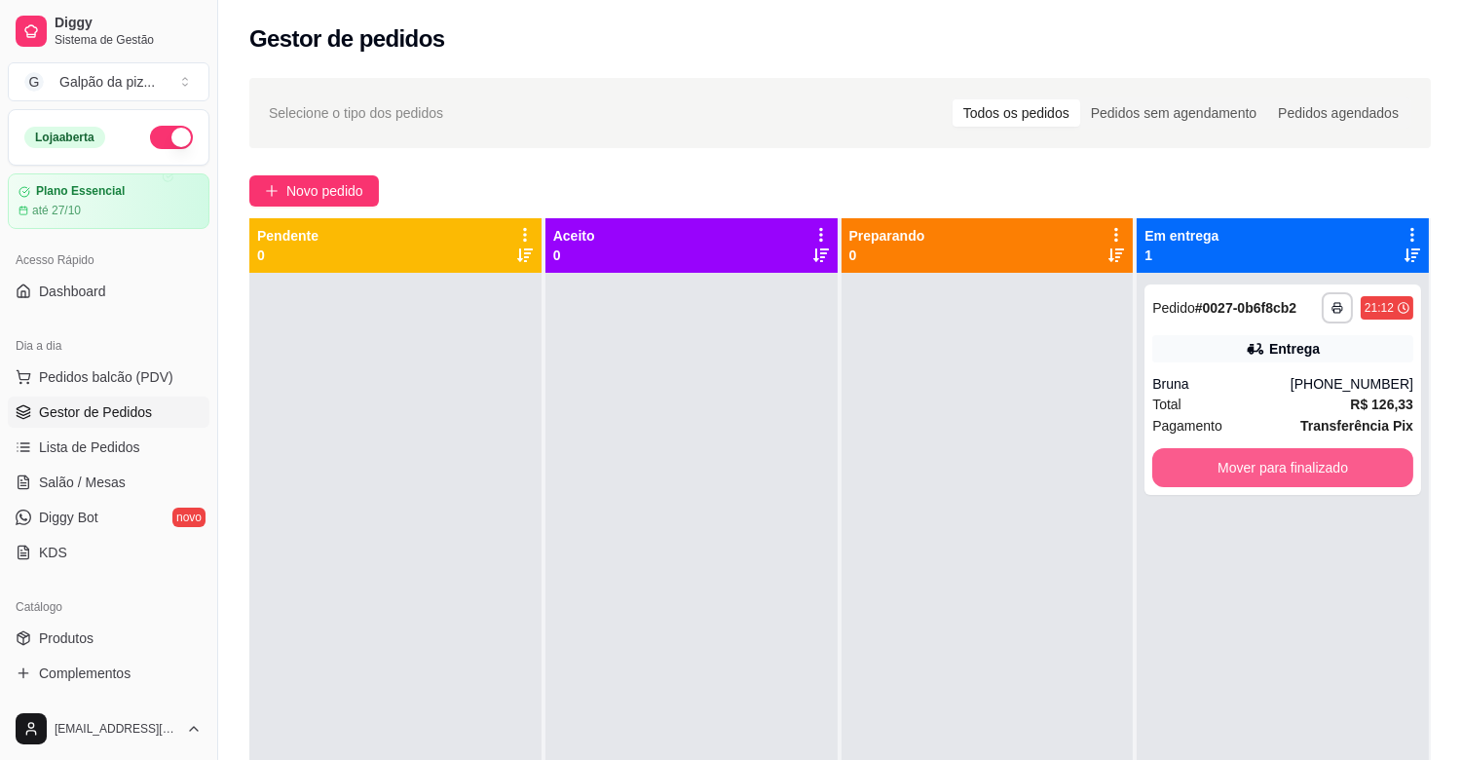
click at [1199, 465] on button "Mover para finalizado" at bounding box center [1282, 467] width 261 height 39
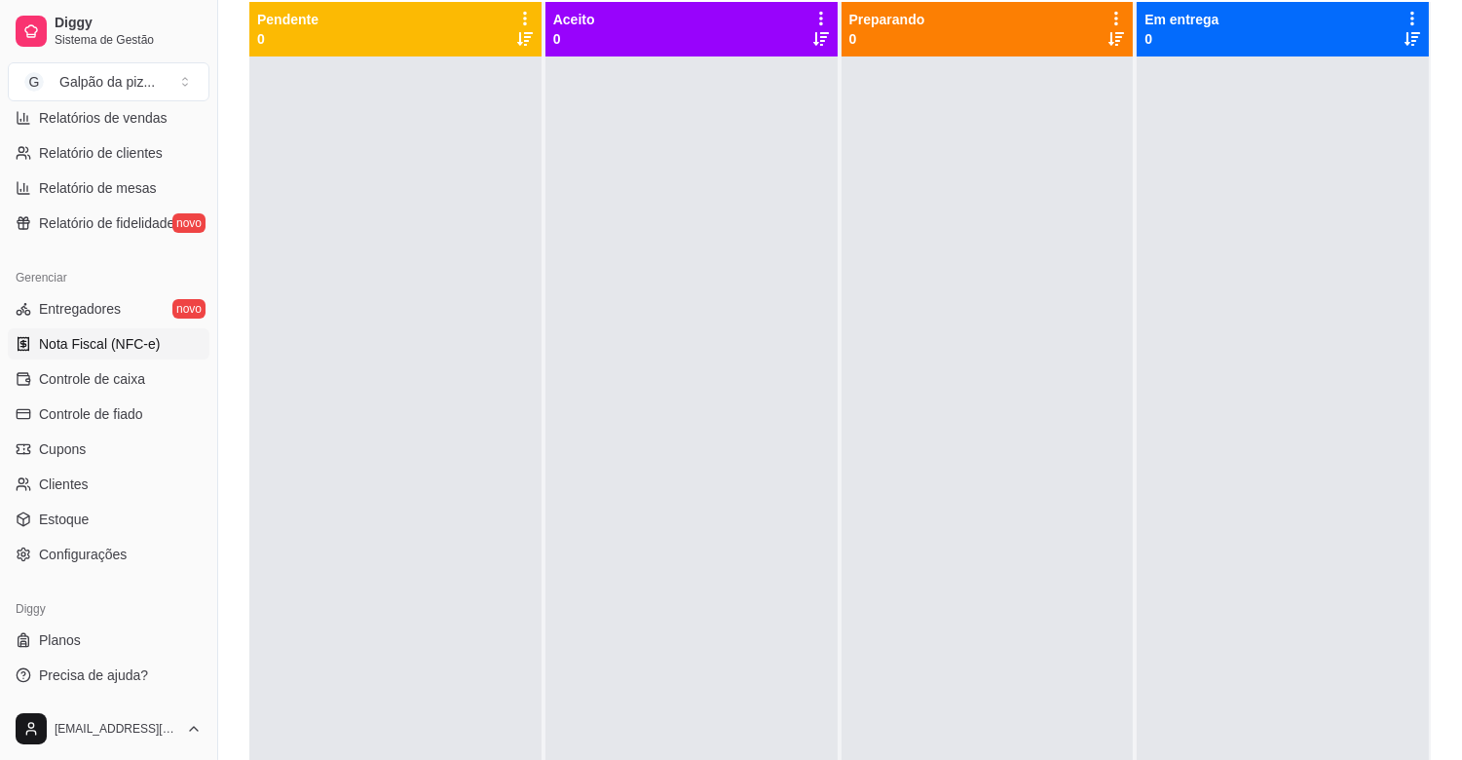
scroll to position [425, 0]
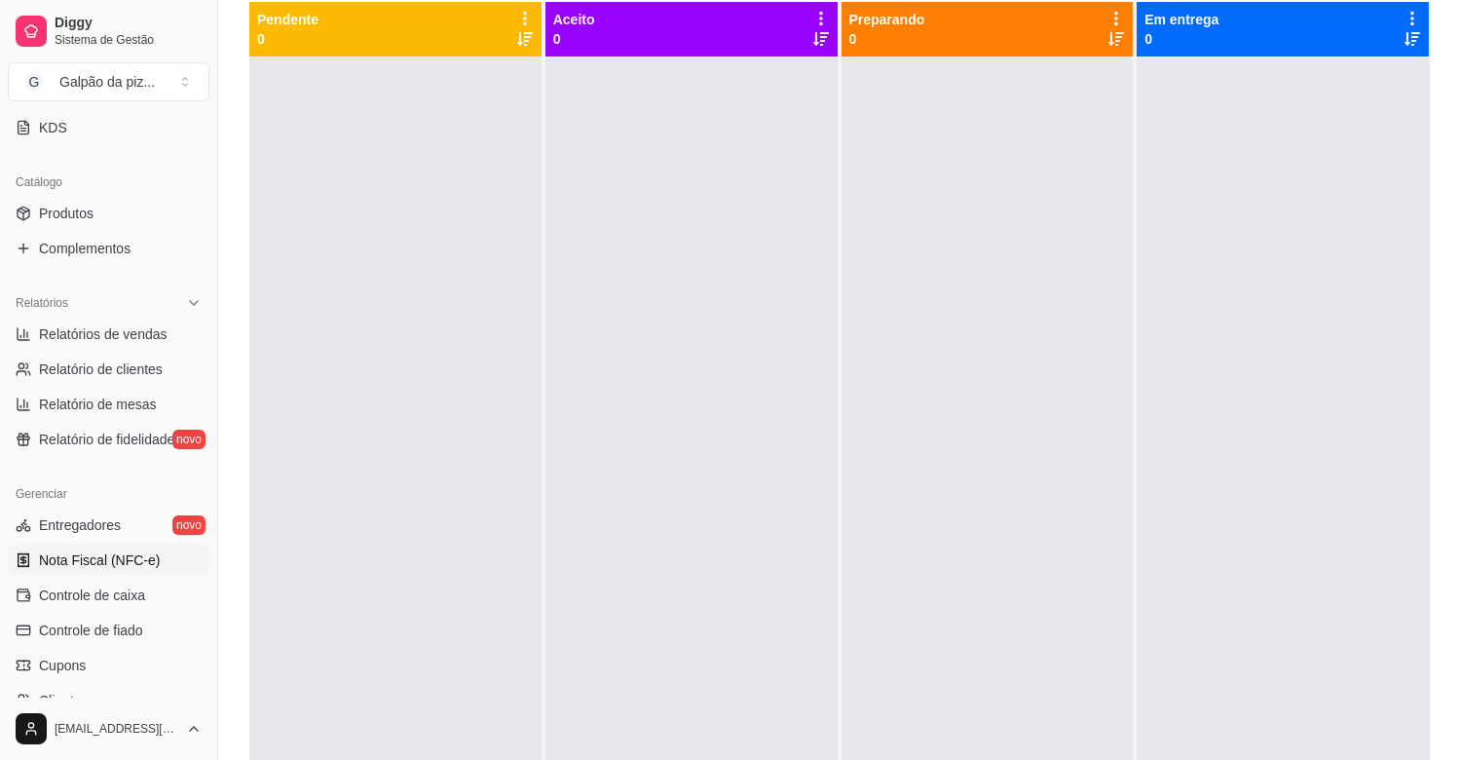
click at [95, 557] on span "Nota Fiscal (NFC-e)" at bounding box center [99, 559] width 121 height 19
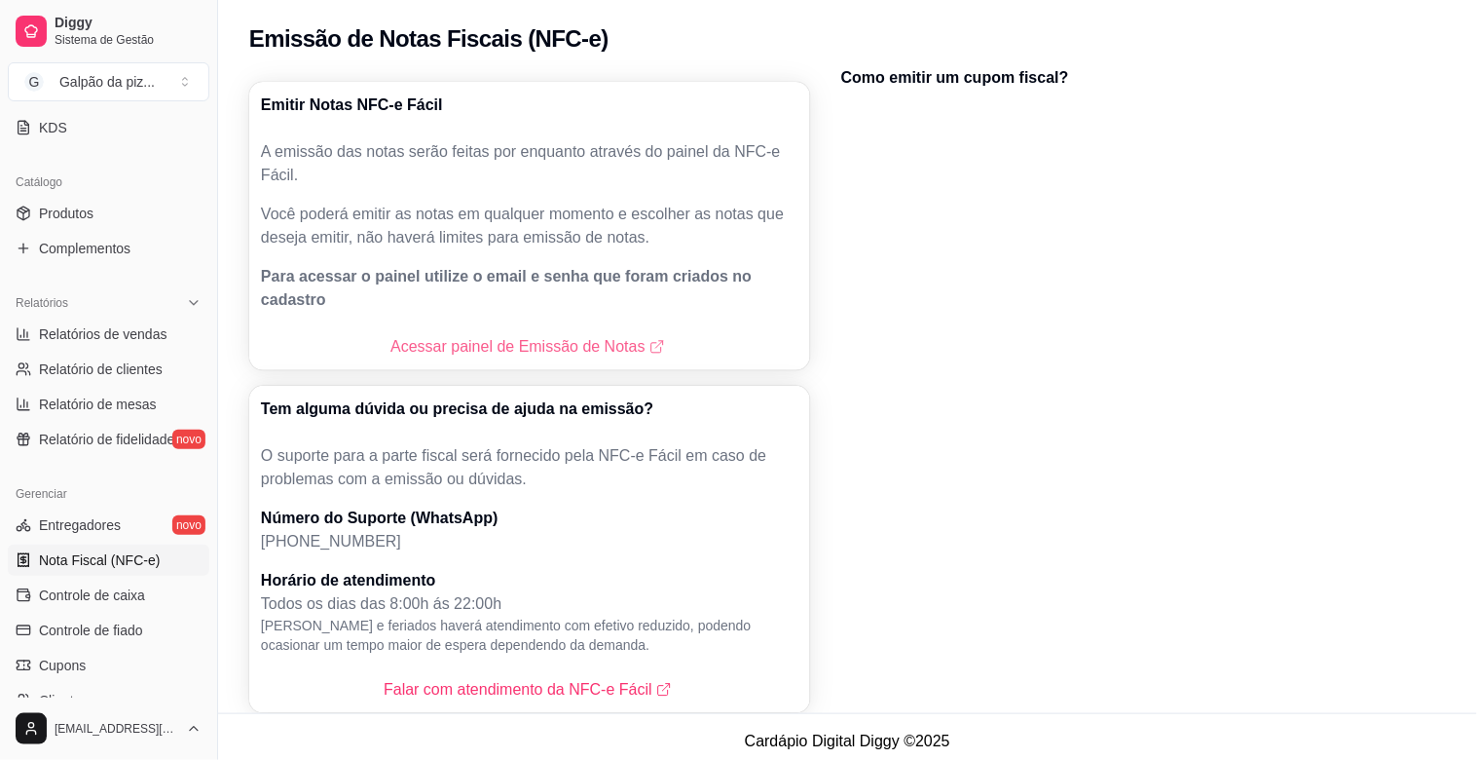
click at [465, 335] on link "Acessar painel de Emissão de Notas" at bounding box center [530, 346] width 278 height 23
click at [89, 363] on span "Relatório de clientes" at bounding box center [101, 368] width 124 height 19
select select "30"
select select "HIGHEST_TOTAL_SPENT_WITH_ORDERS"
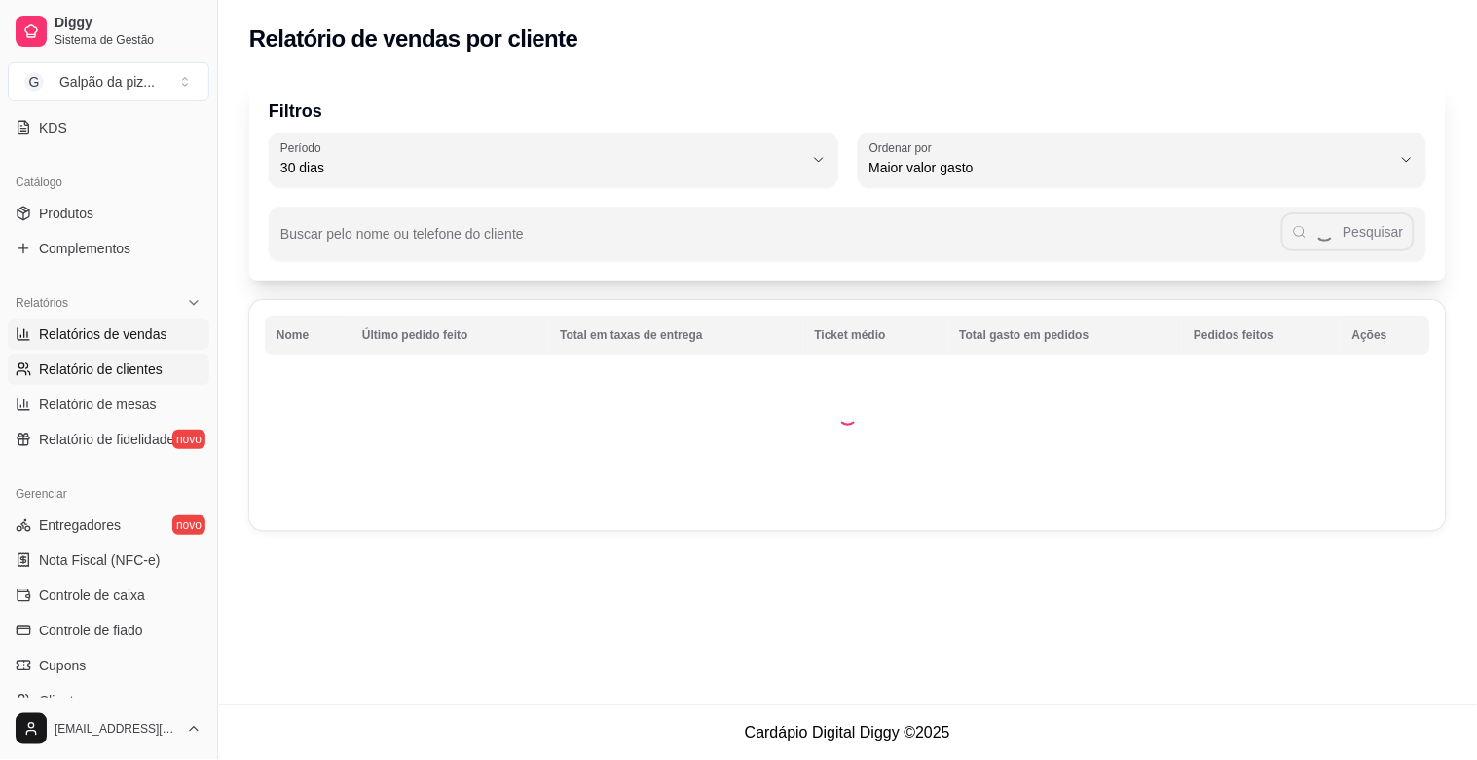
click at [95, 325] on span "Relatórios de vendas" at bounding box center [103, 333] width 129 height 19
select select "ALL"
select select "0"
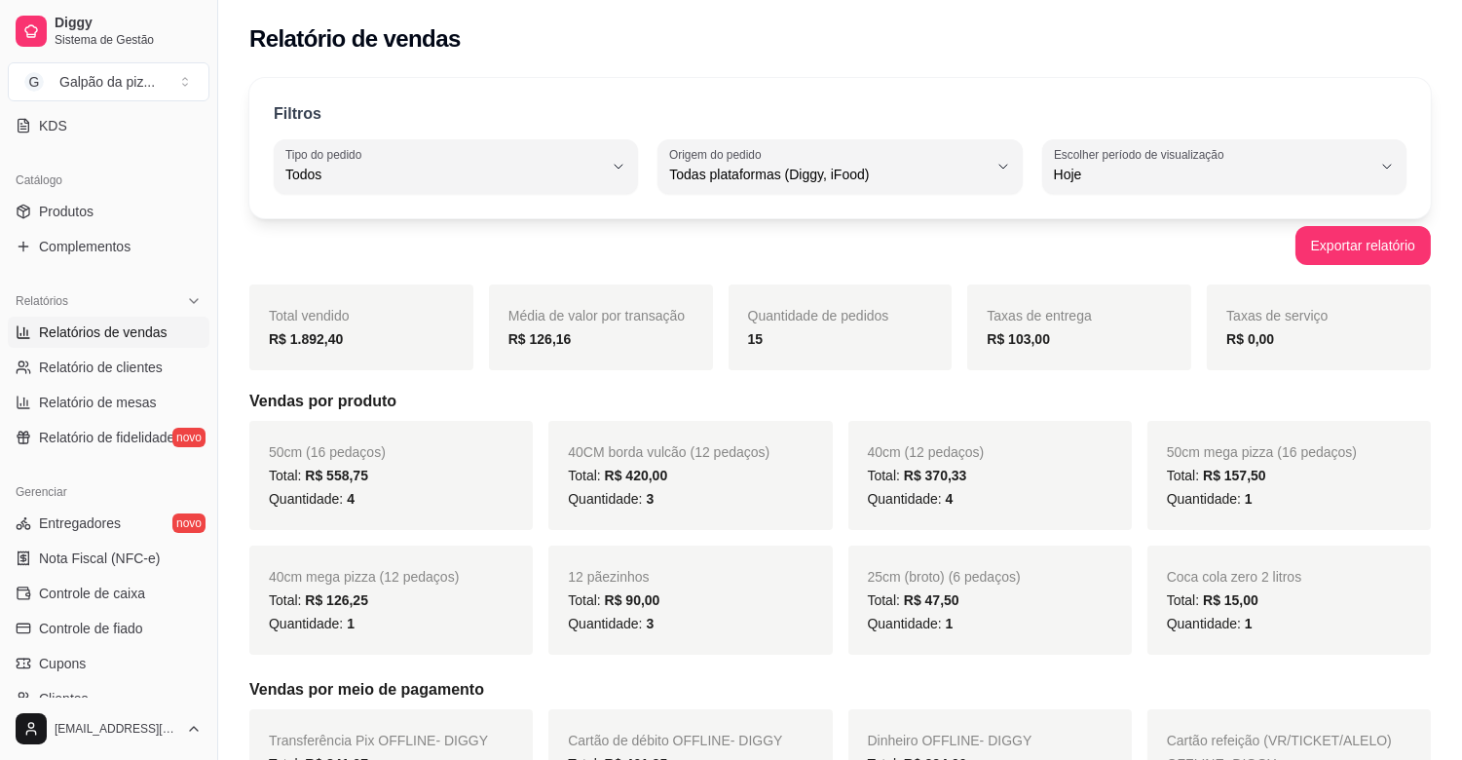
scroll to position [425, 0]
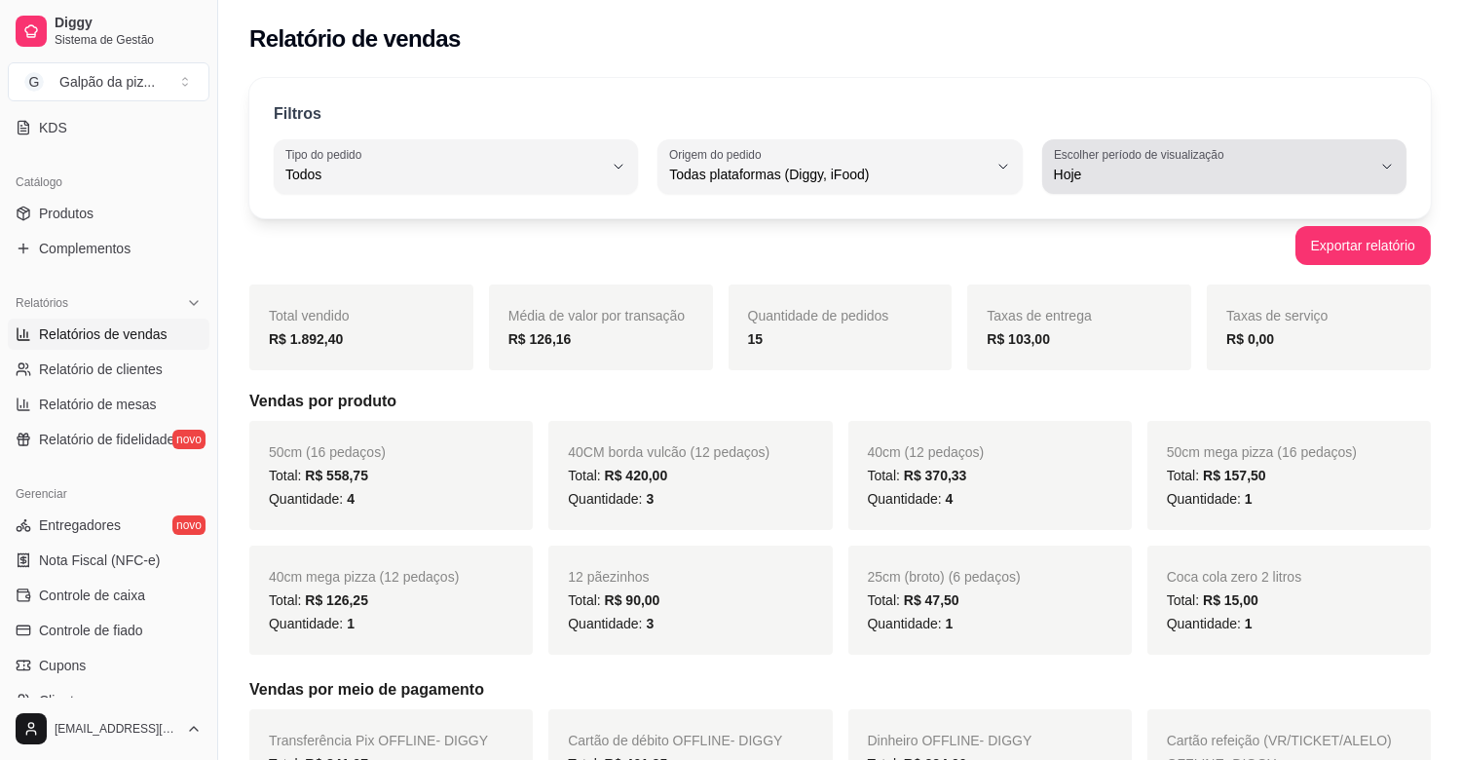
click at [1089, 175] on span "Hoje" at bounding box center [1212, 174] width 317 height 19
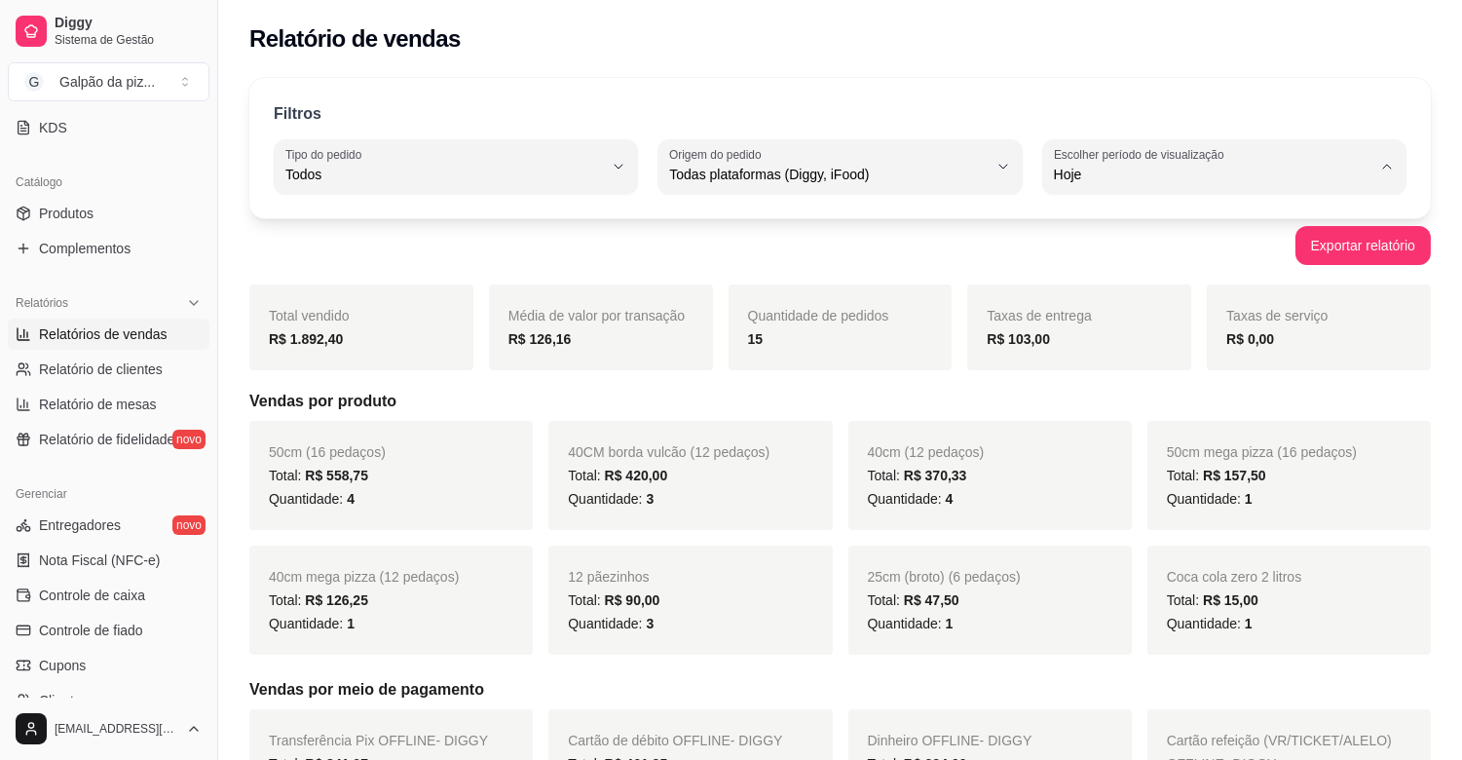
click at [1098, 277] on li "7 dias" at bounding box center [1224, 285] width 335 height 30
type input "7"
select select "7"
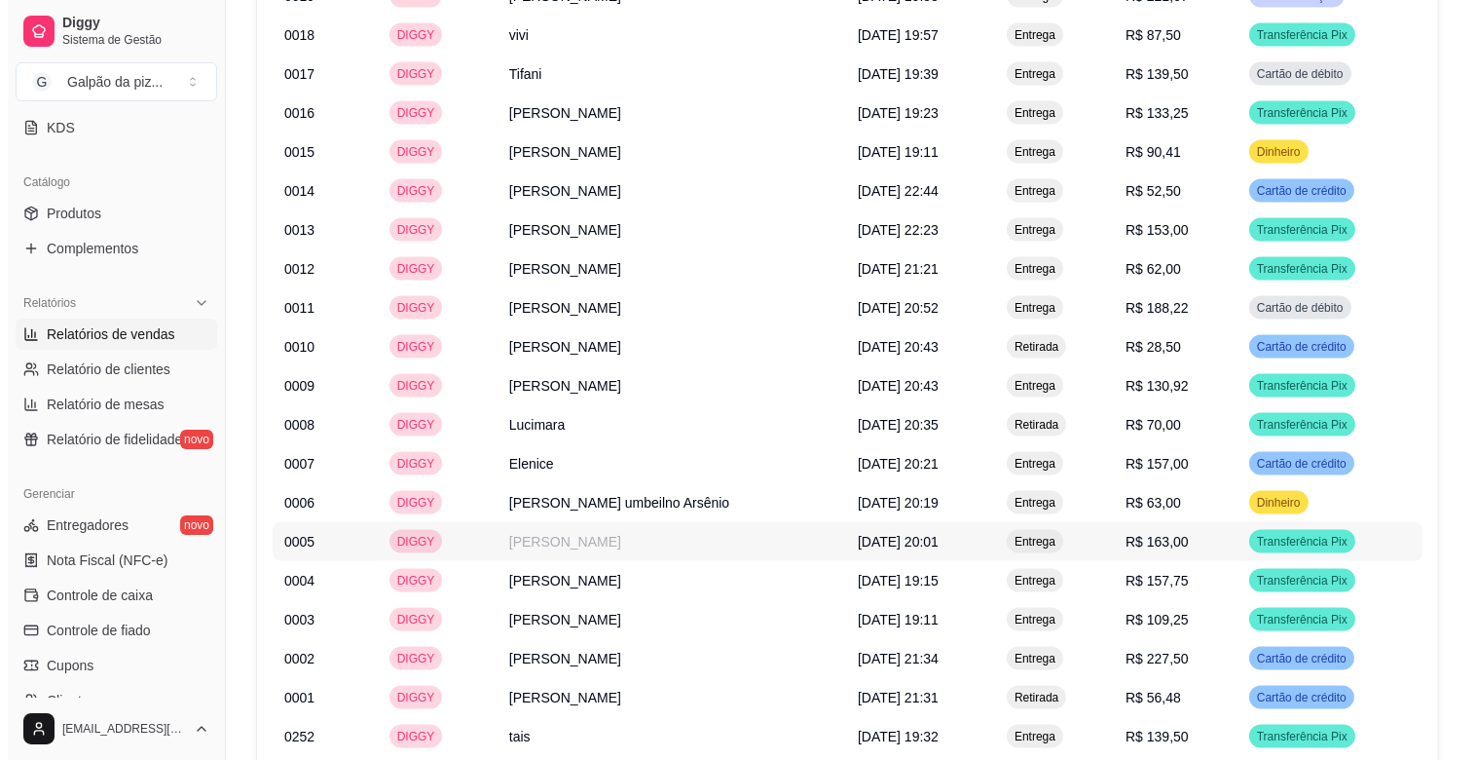
scroll to position [5261, 0]
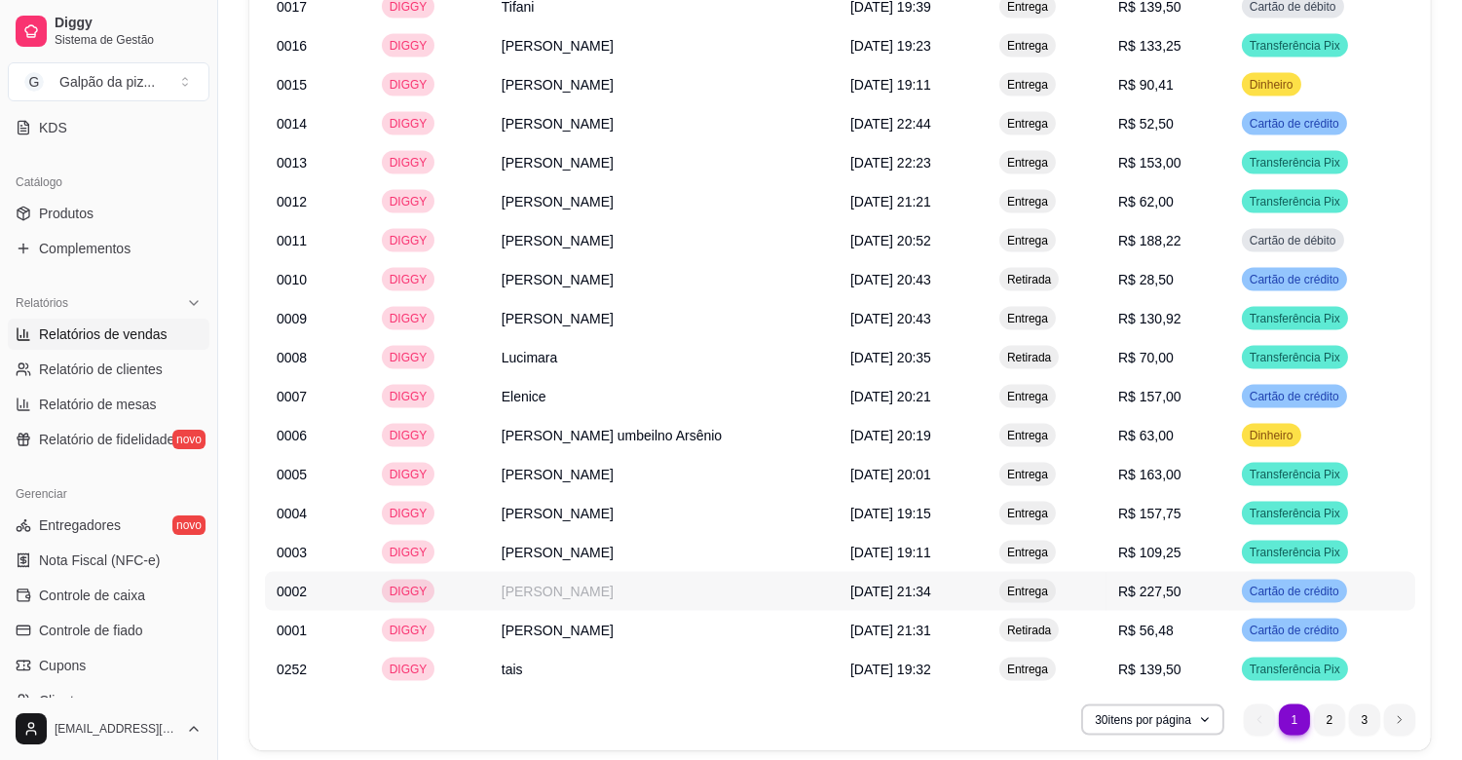
click at [680, 572] on td "[PERSON_NAME]" at bounding box center [664, 591] width 349 height 39
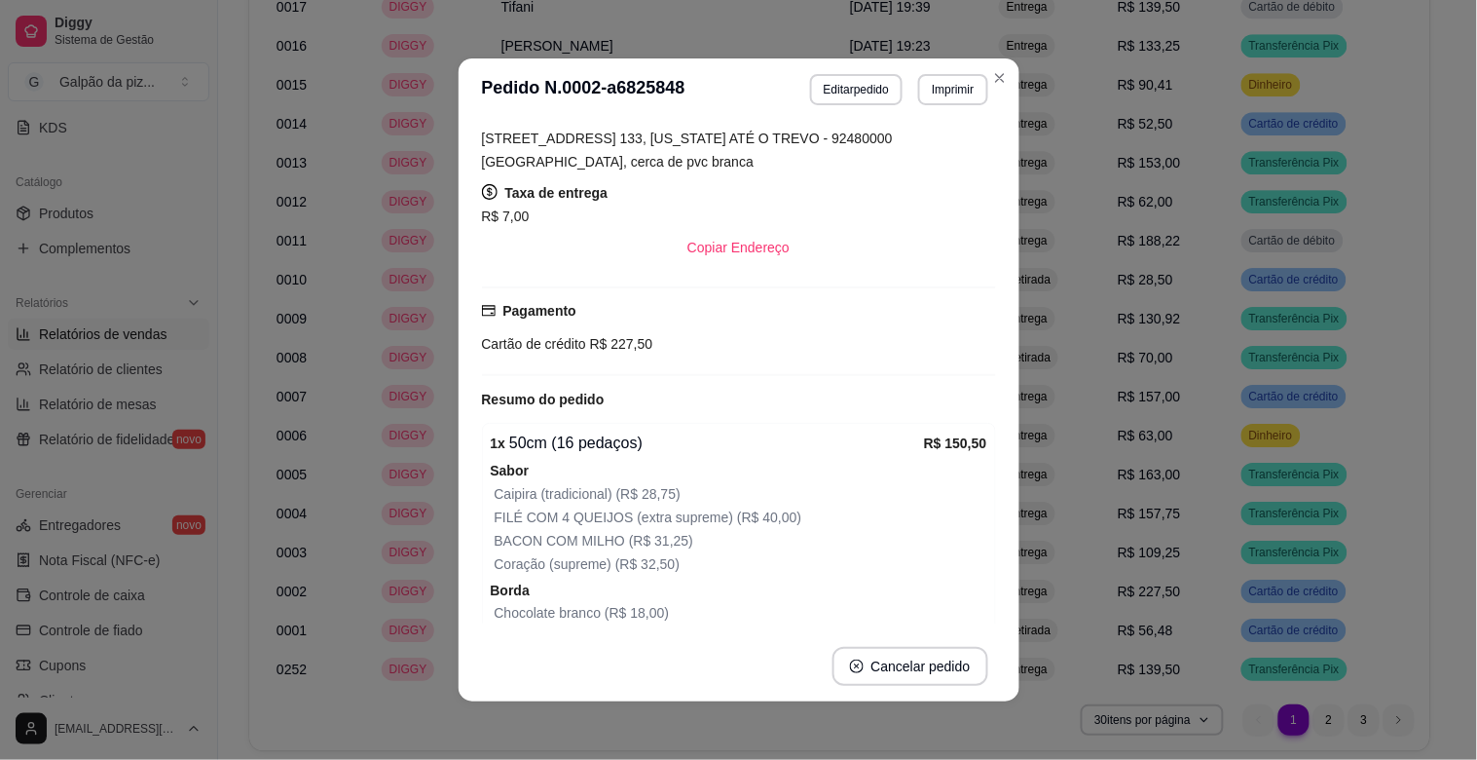
scroll to position [216, 0]
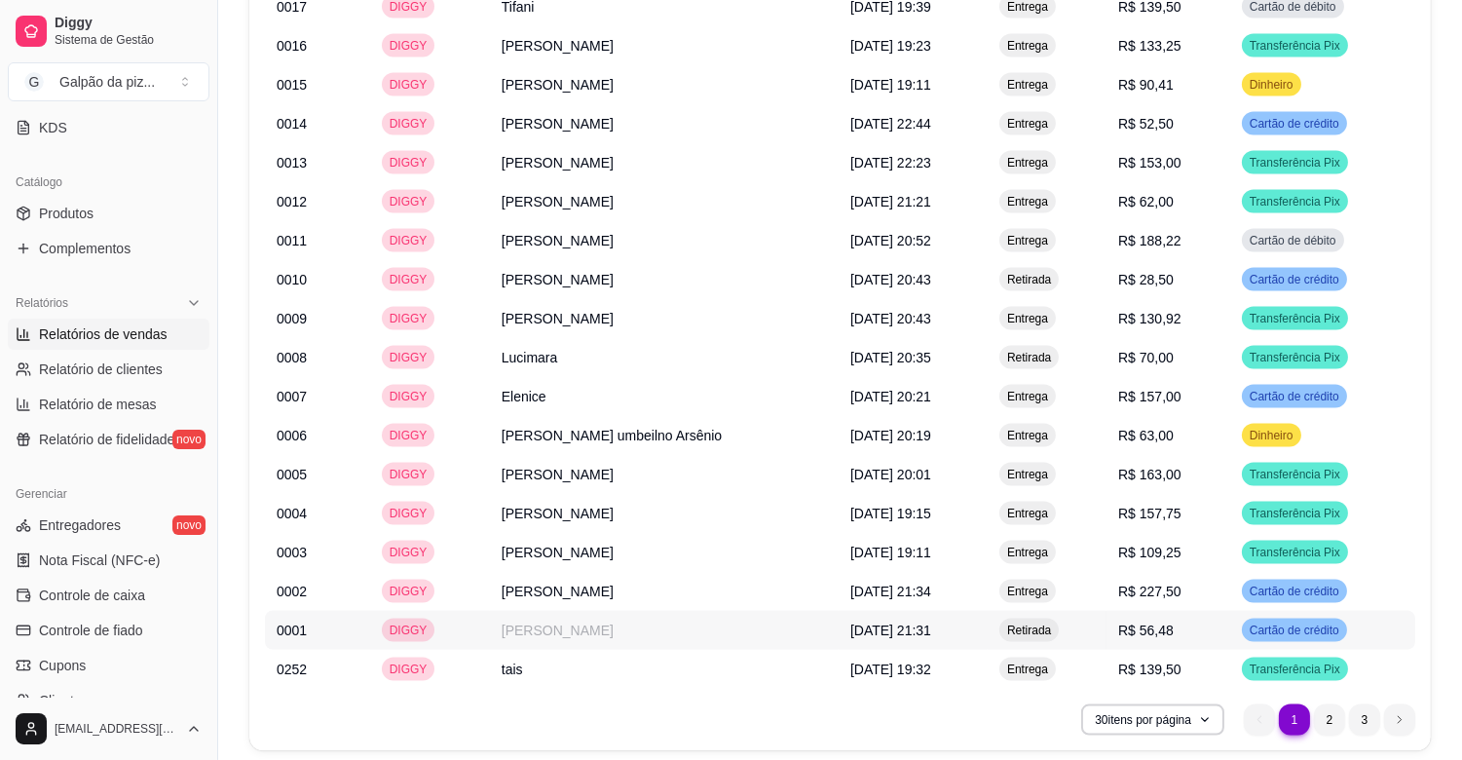
click at [850, 622] on span "[DATE] 21:31" at bounding box center [890, 630] width 81 height 16
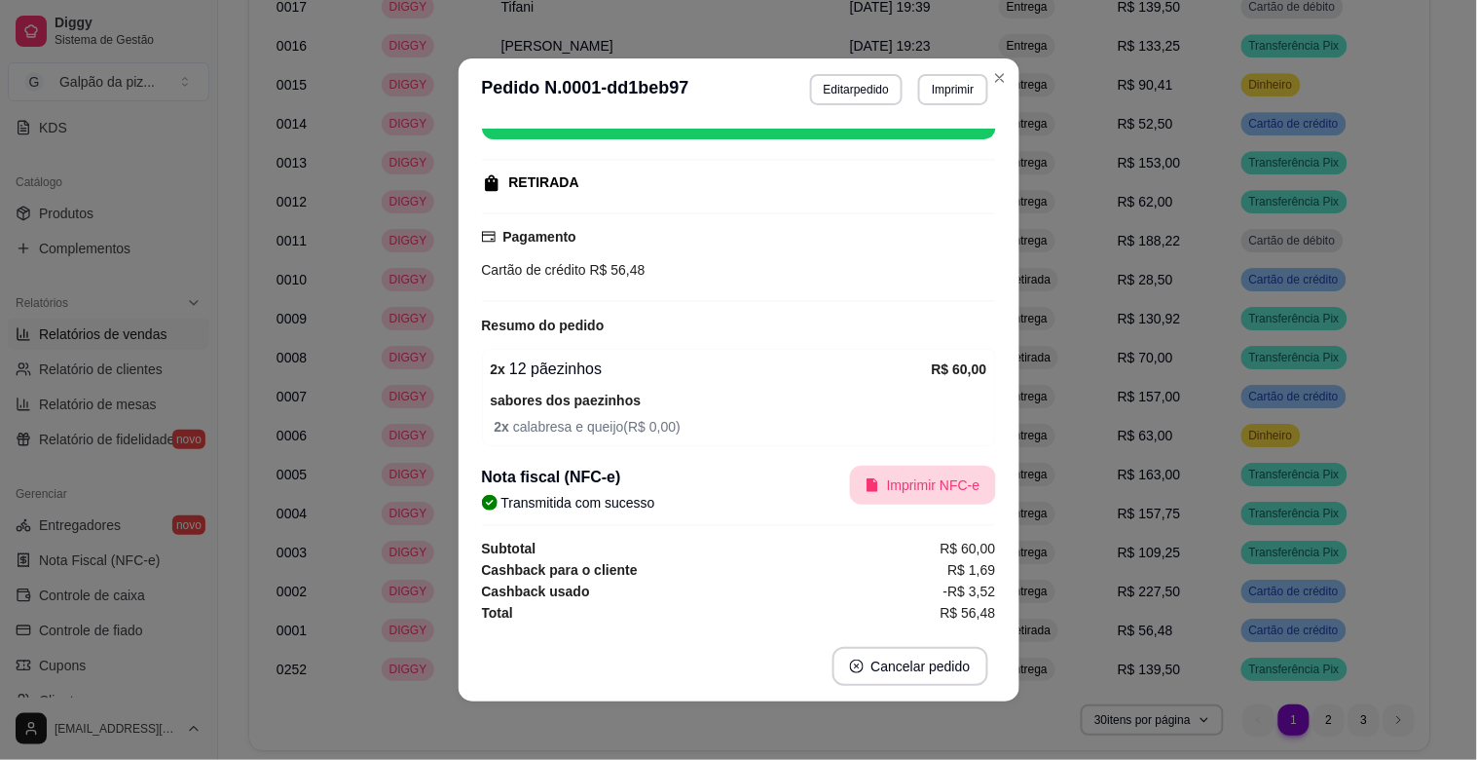
scroll to position [0, 0]
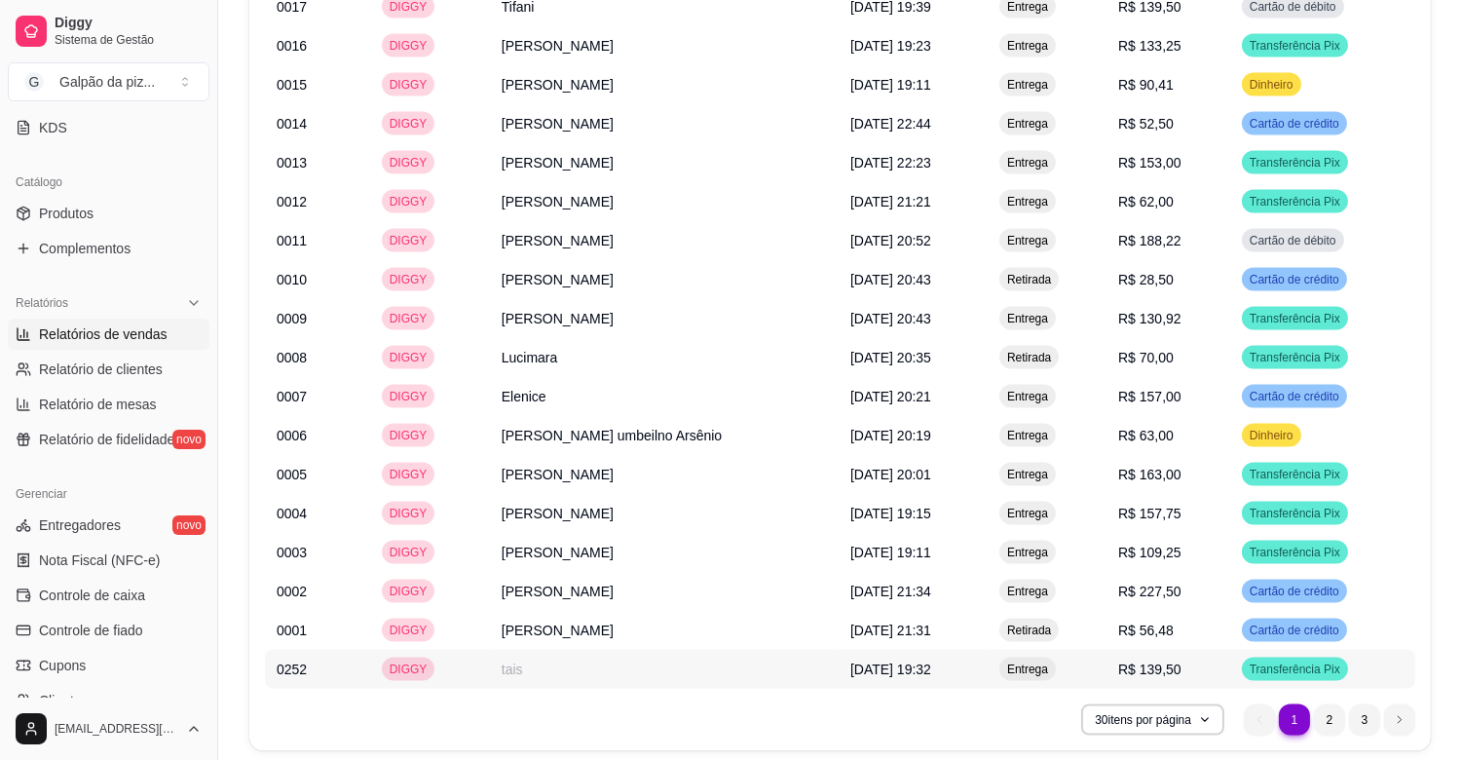
click at [850, 661] on span "[DATE] 19:32" at bounding box center [890, 669] width 81 height 16
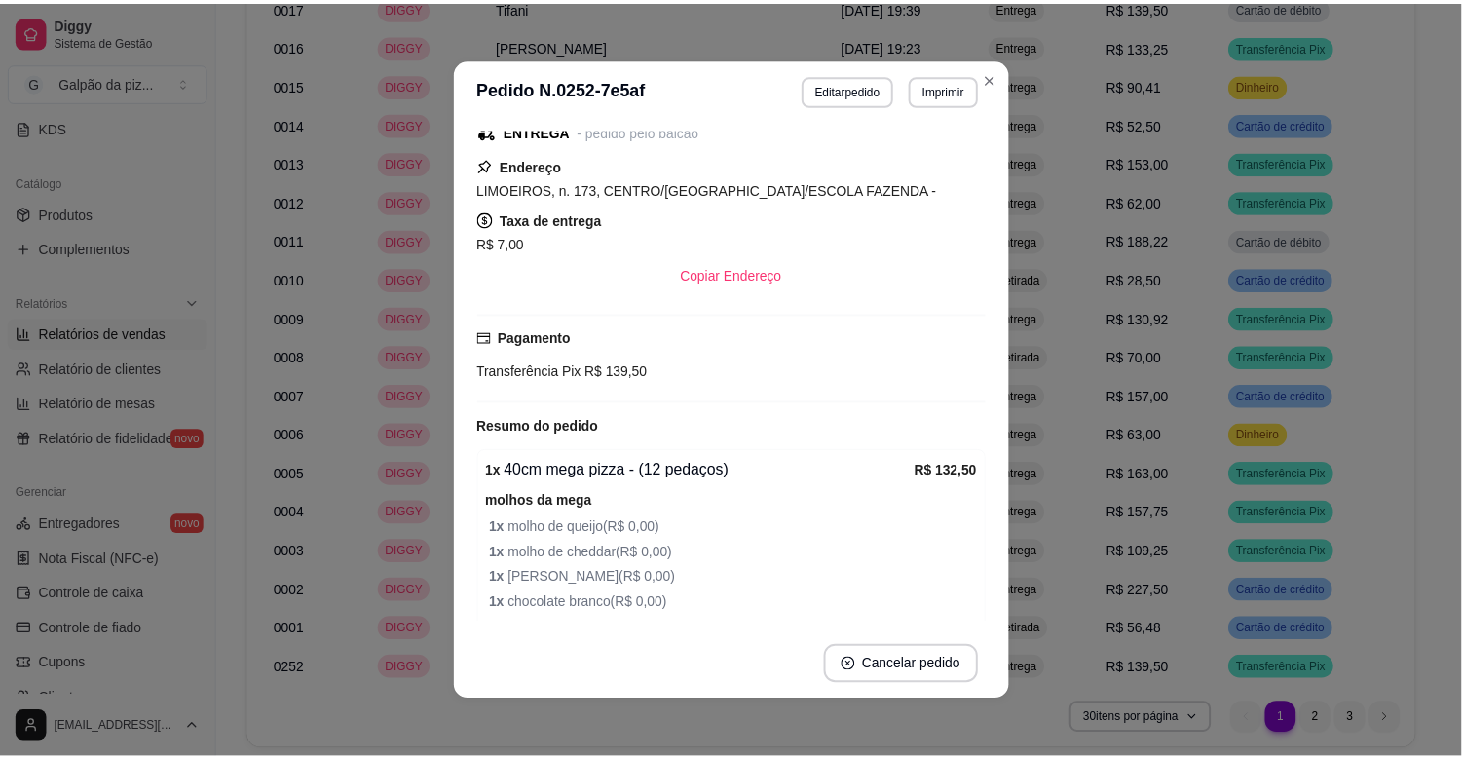
scroll to position [216, 0]
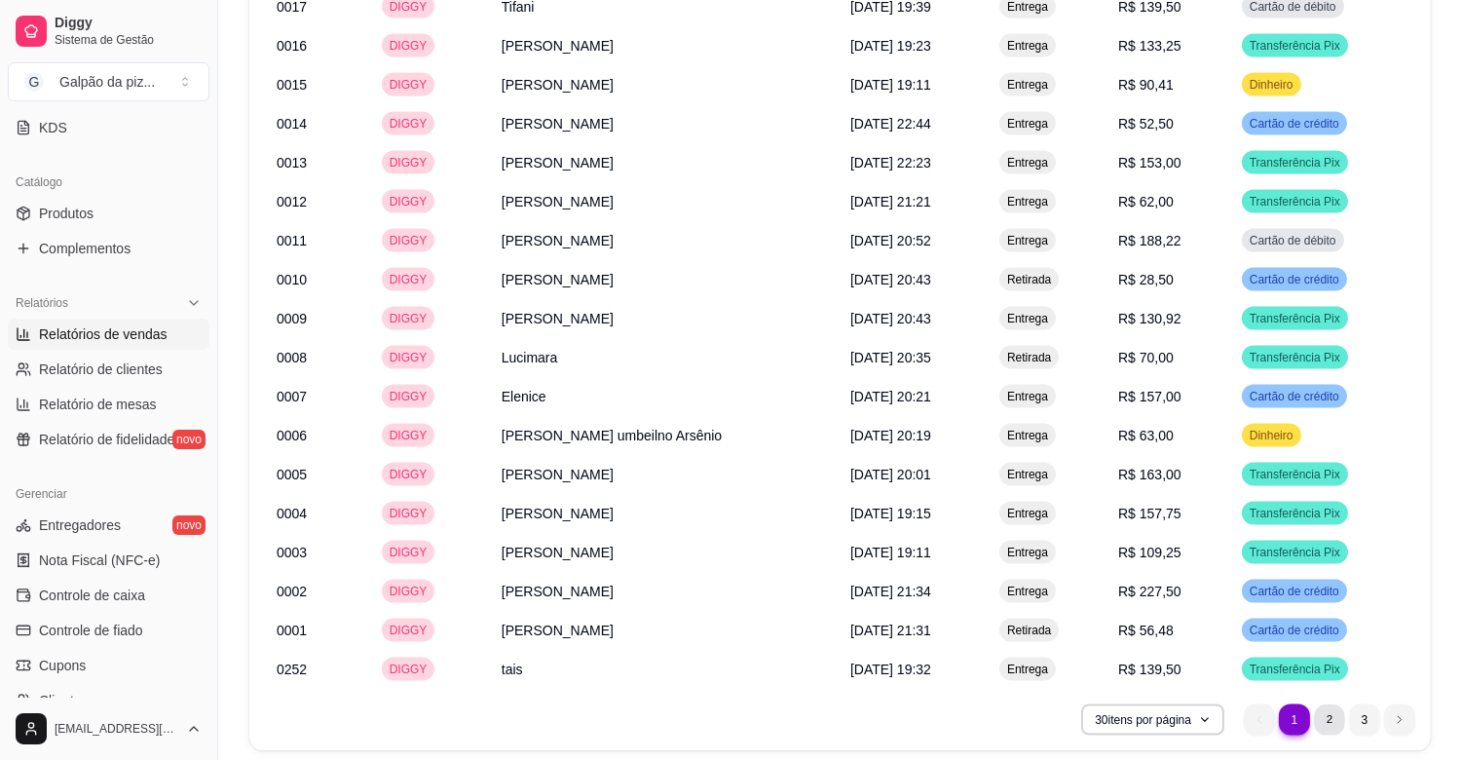
click at [1326, 704] on li "2" at bounding box center [1329, 719] width 30 height 30
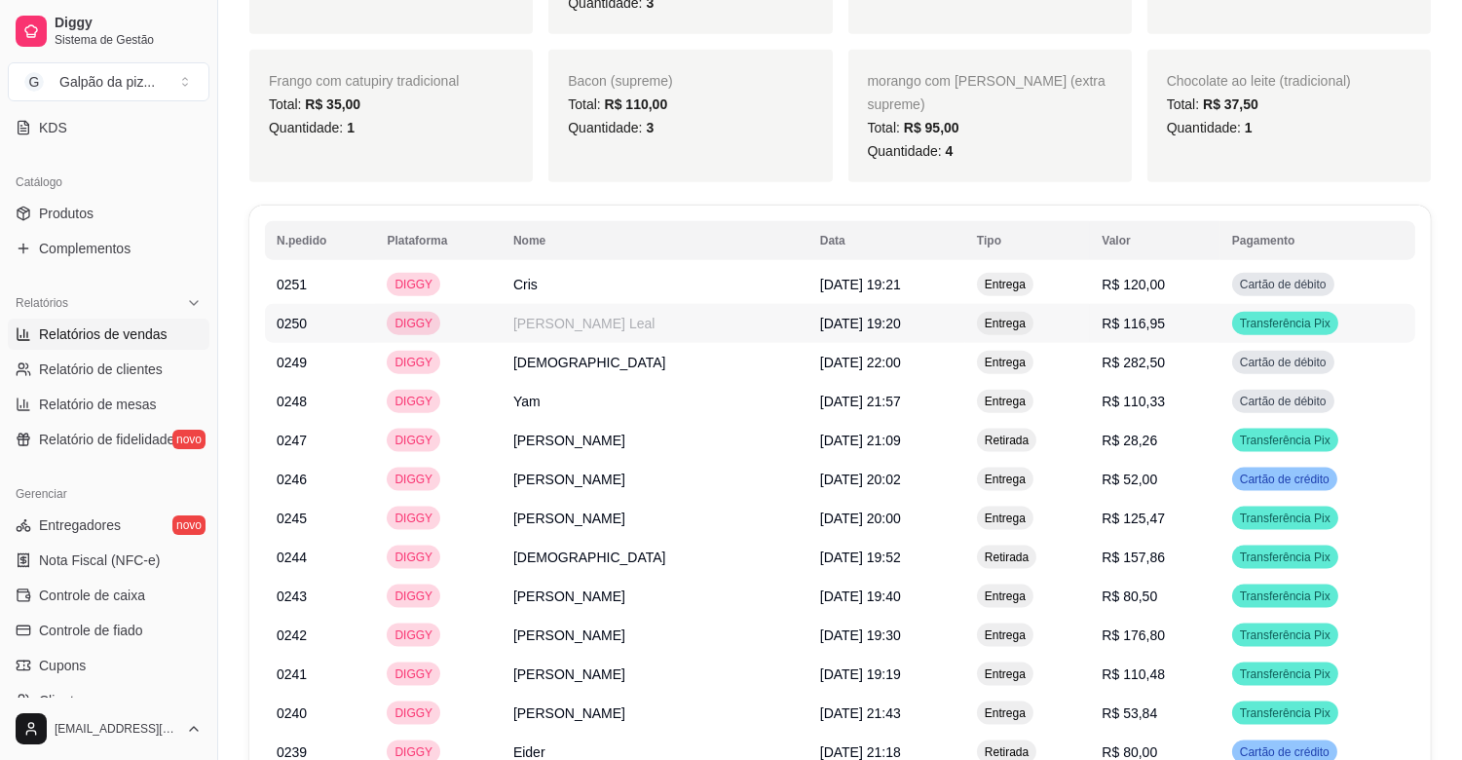
scroll to position [4395, 0]
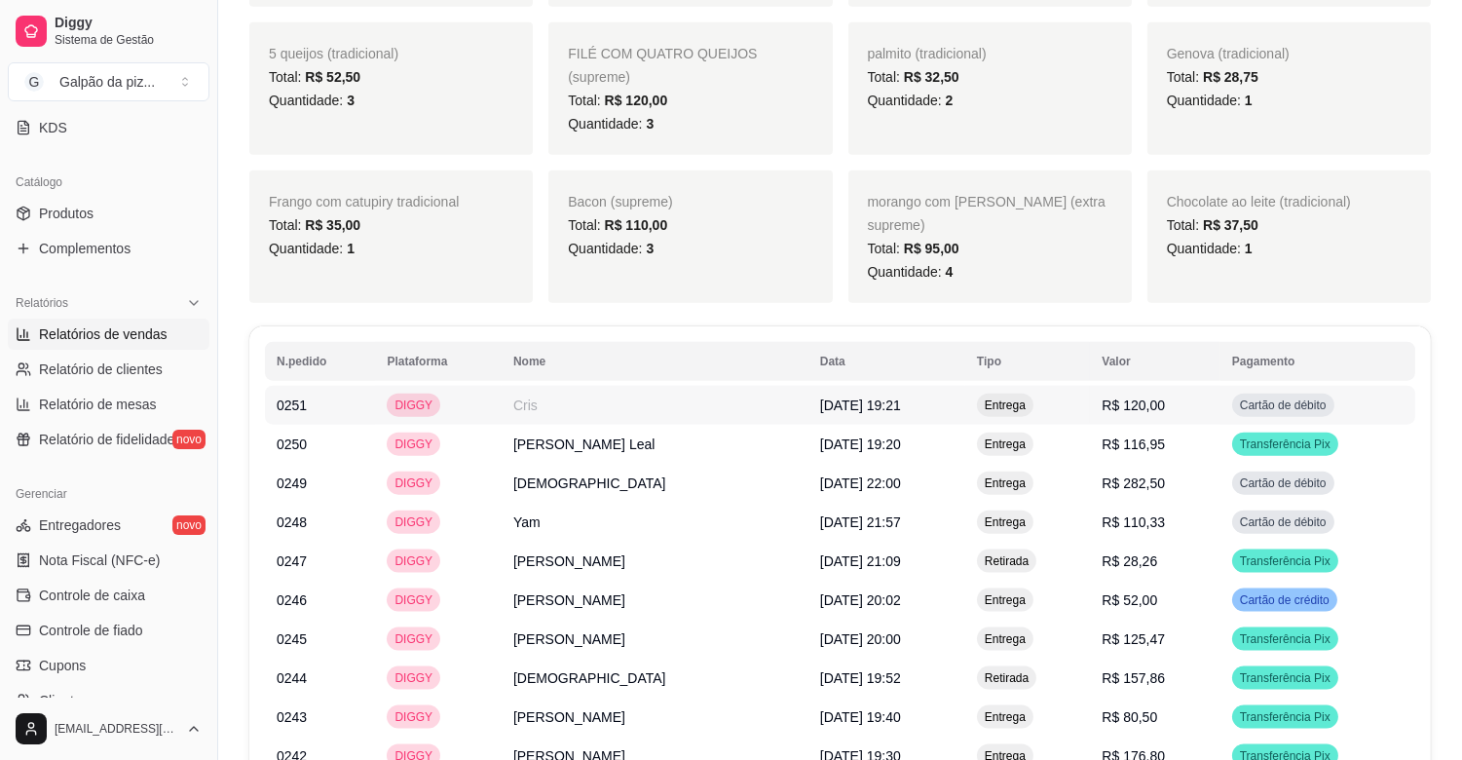
click at [721, 386] on td "Cris" at bounding box center [655, 405] width 307 height 39
click at [748, 425] on td "[PERSON_NAME] Leal" at bounding box center [655, 444] width 307 height 39
